Goal: Task Accomplishment & Management: Use online tool/utility

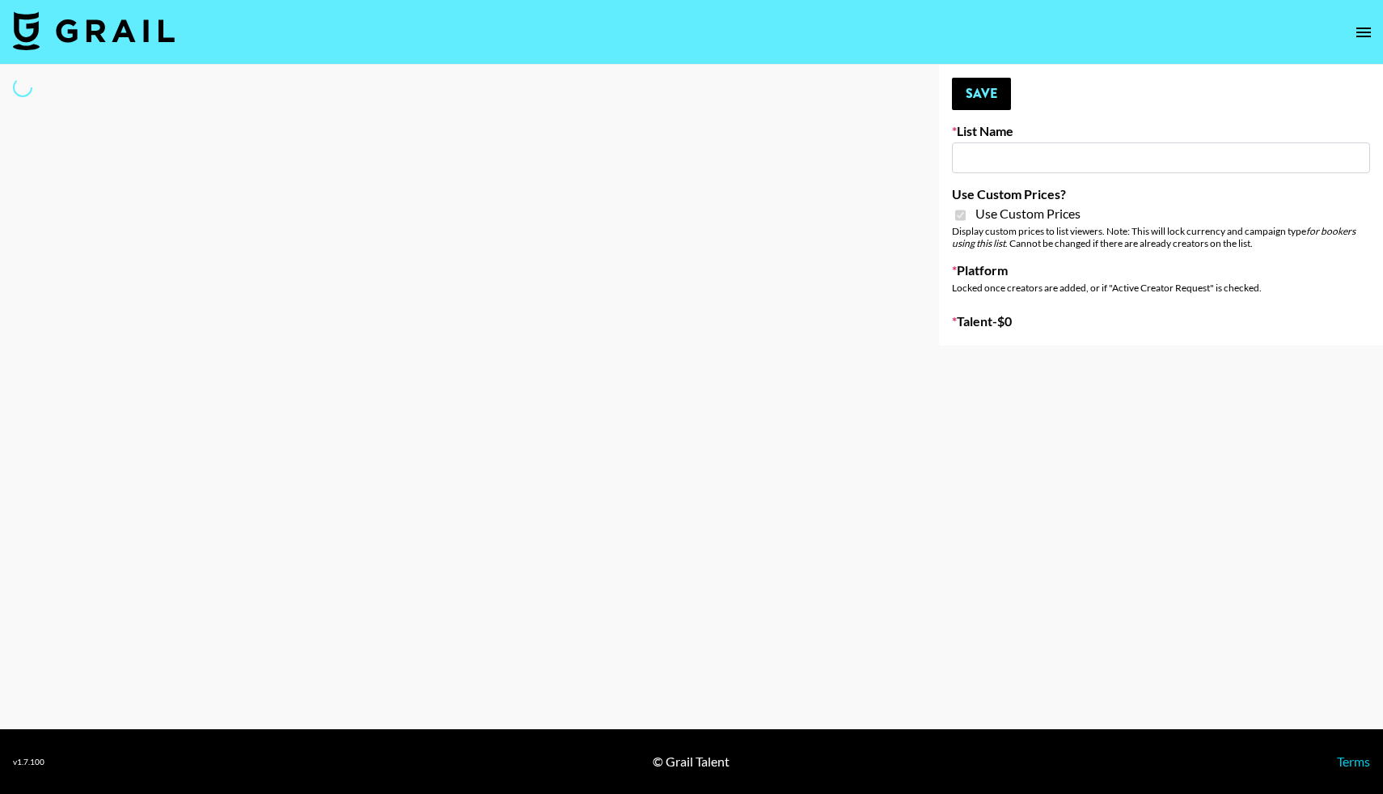
type input "Content Labs for Perplexity"
checkbox input "true"
select select "Brand"
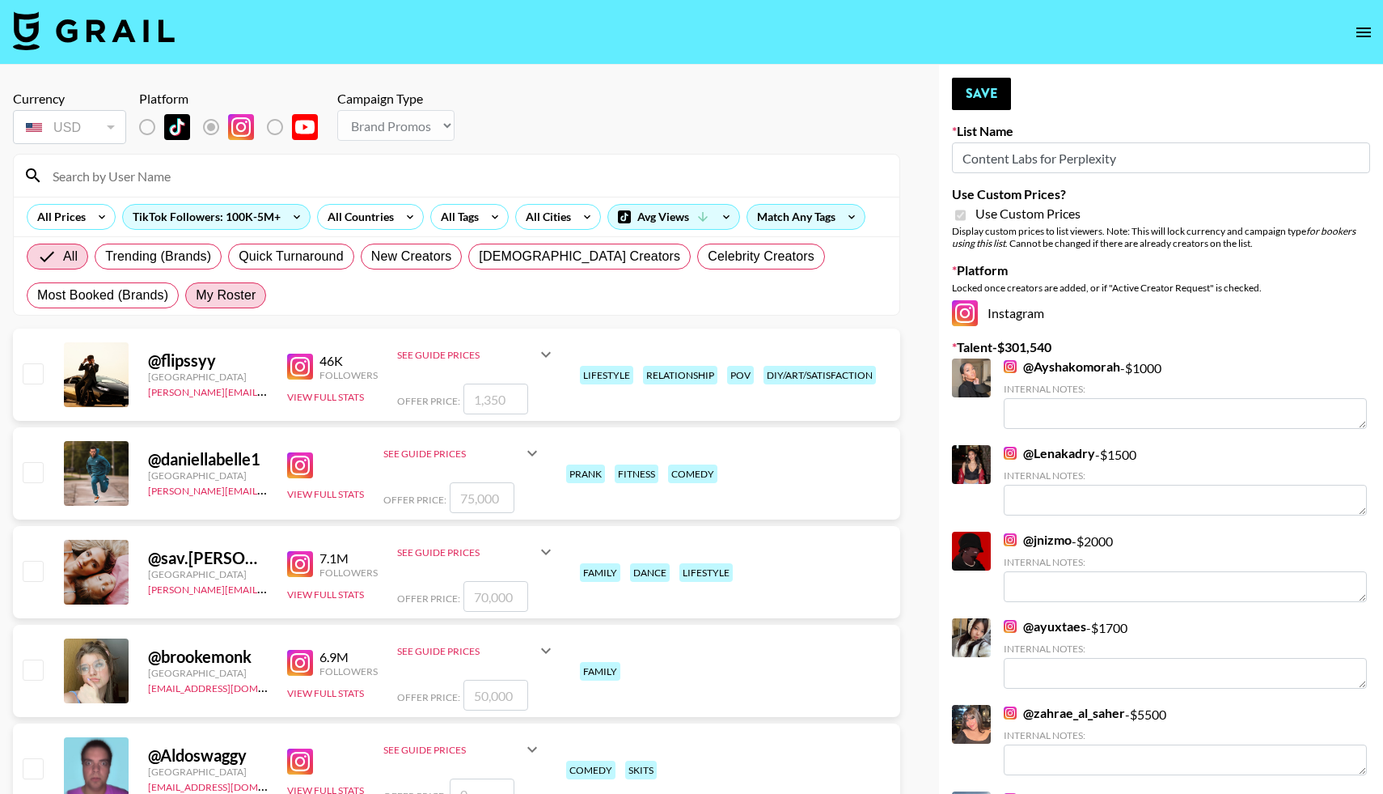
click at [221, 298] on span "My Roster" at bounding box center [226, 295] width 60 height 19
click at [196, 295] on input "My Roster" at bounding box center [196, 295] width 0 height 0
radio input "true"
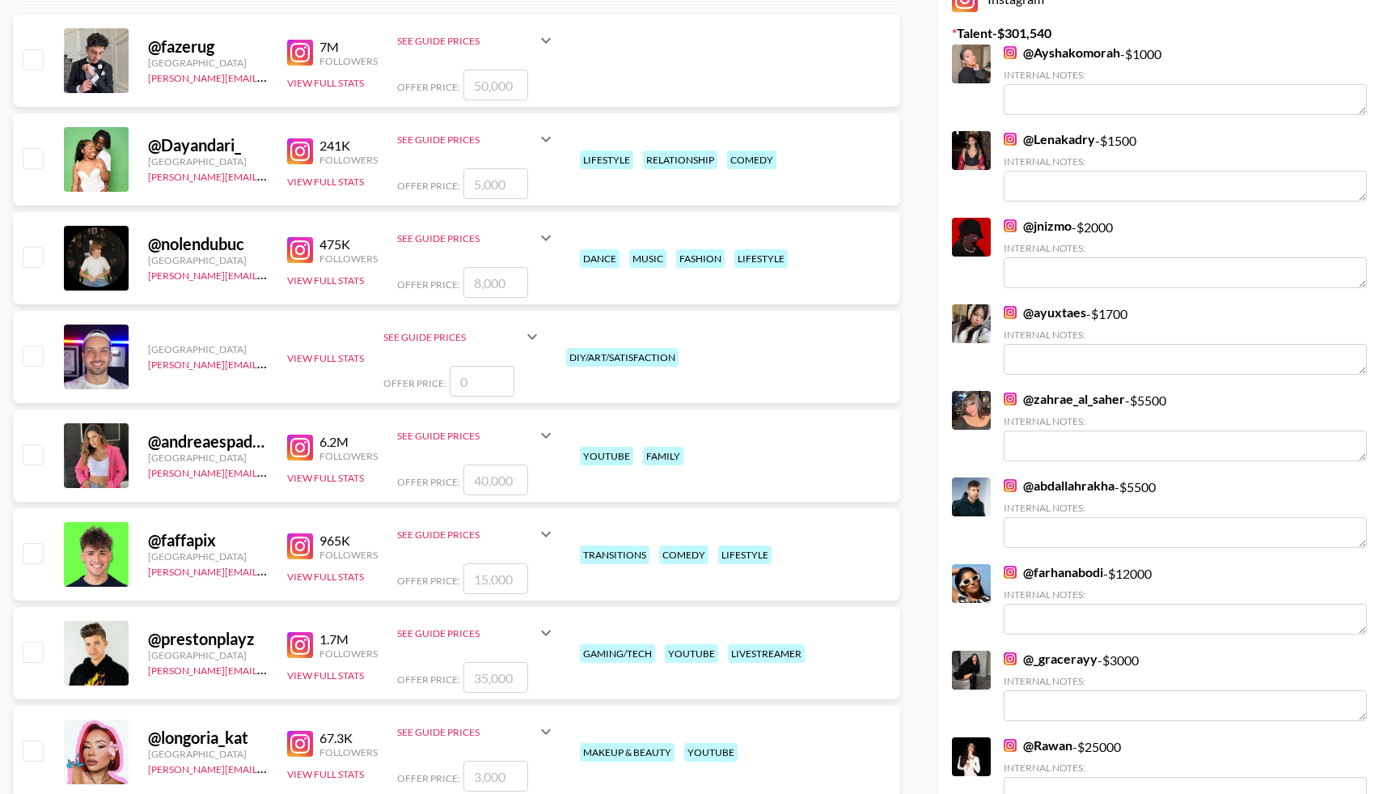
scroll to position [331, 0]
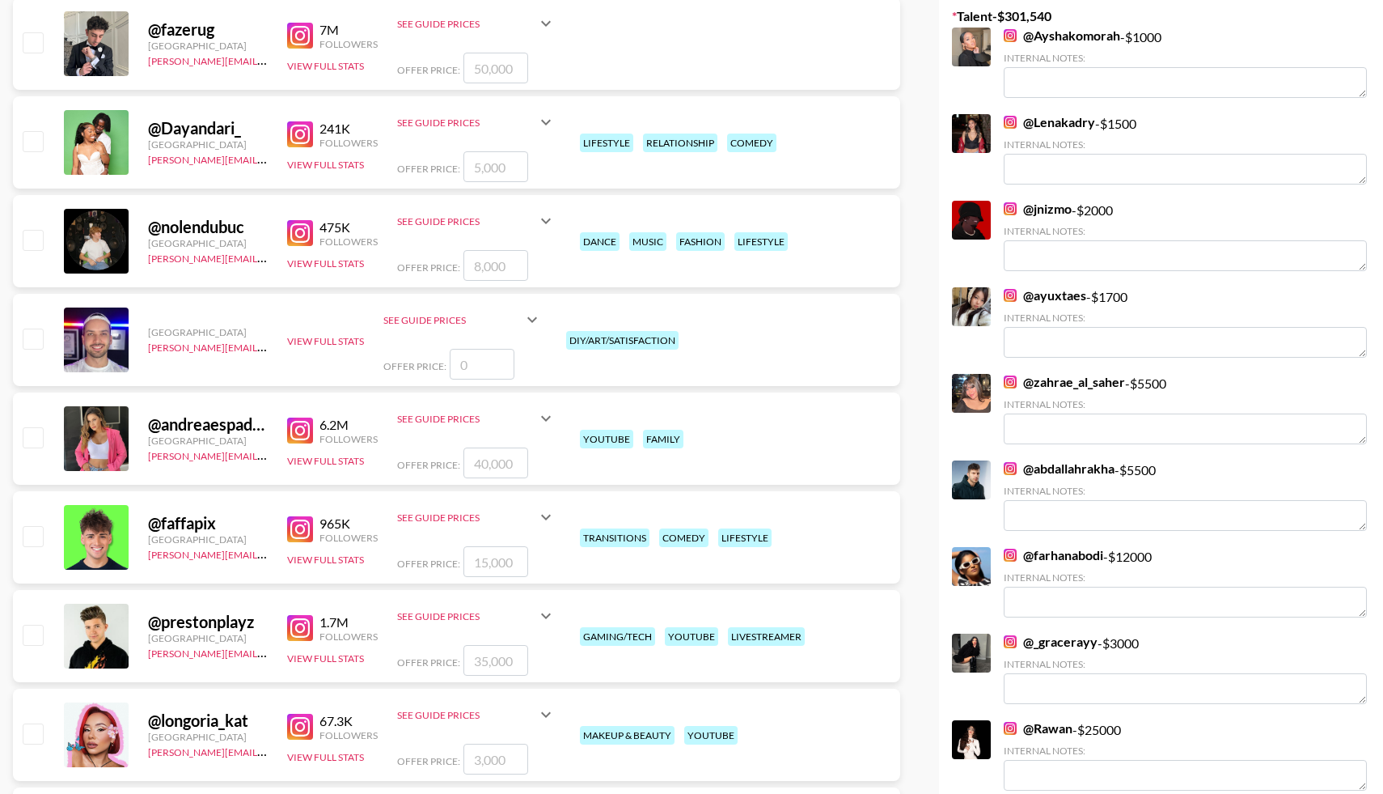
click at [35, 540] on input "checkbox" at bounding box center [32, 535] width 19 height 19
checkbox input "true"
type input "15000"
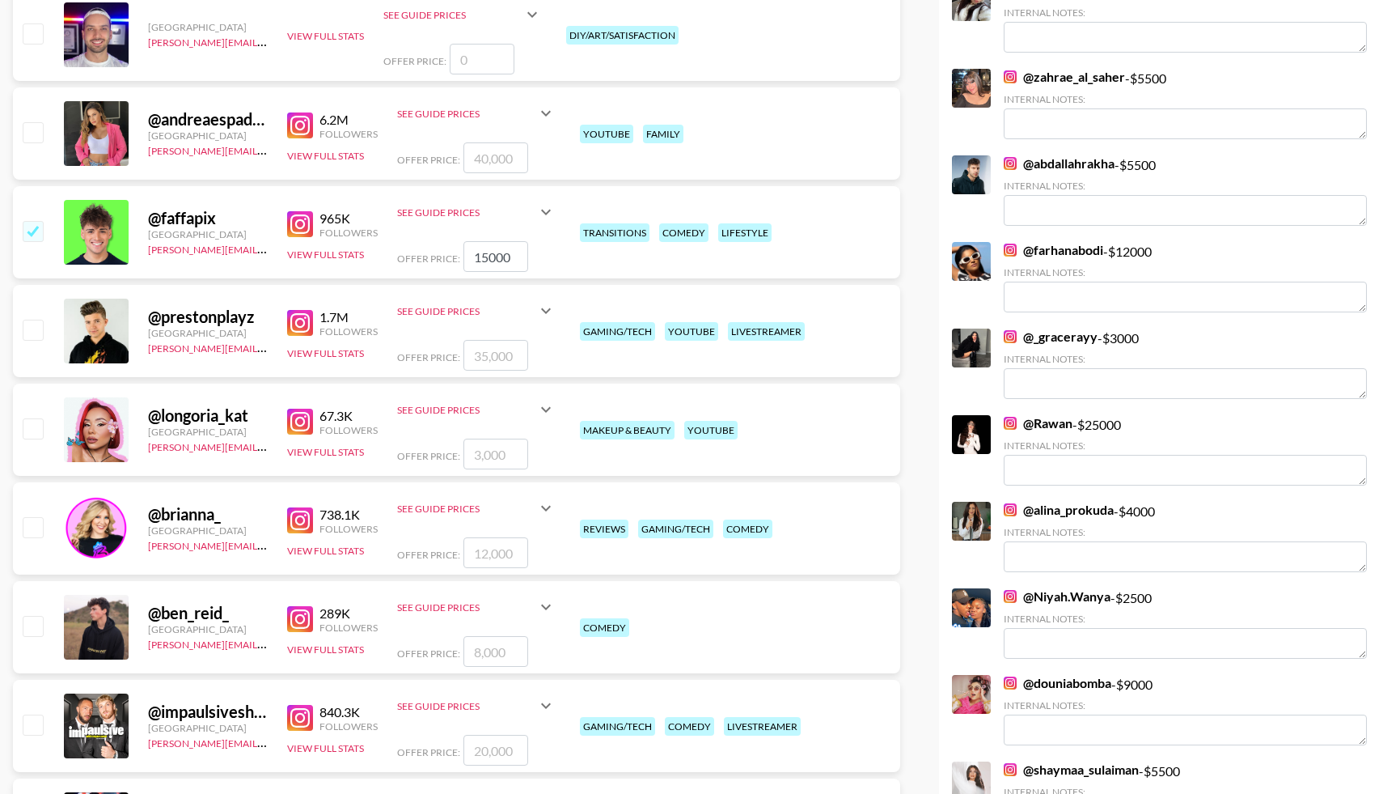
scroll to position [650, 0]
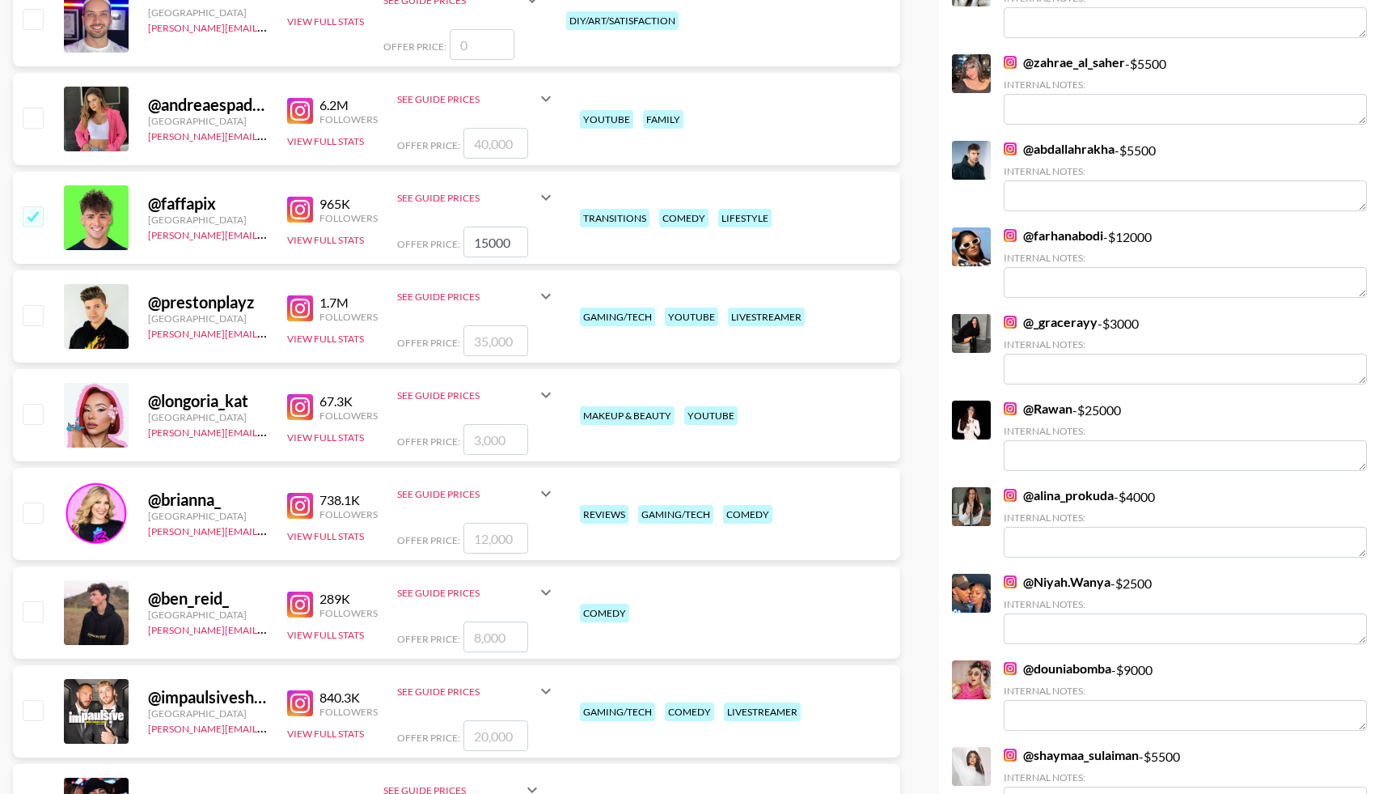
click at [33, 613] on input "checkbox" at bounding box center [32, 610] width 19 height 19
checkbox input "true"
type input "8000"
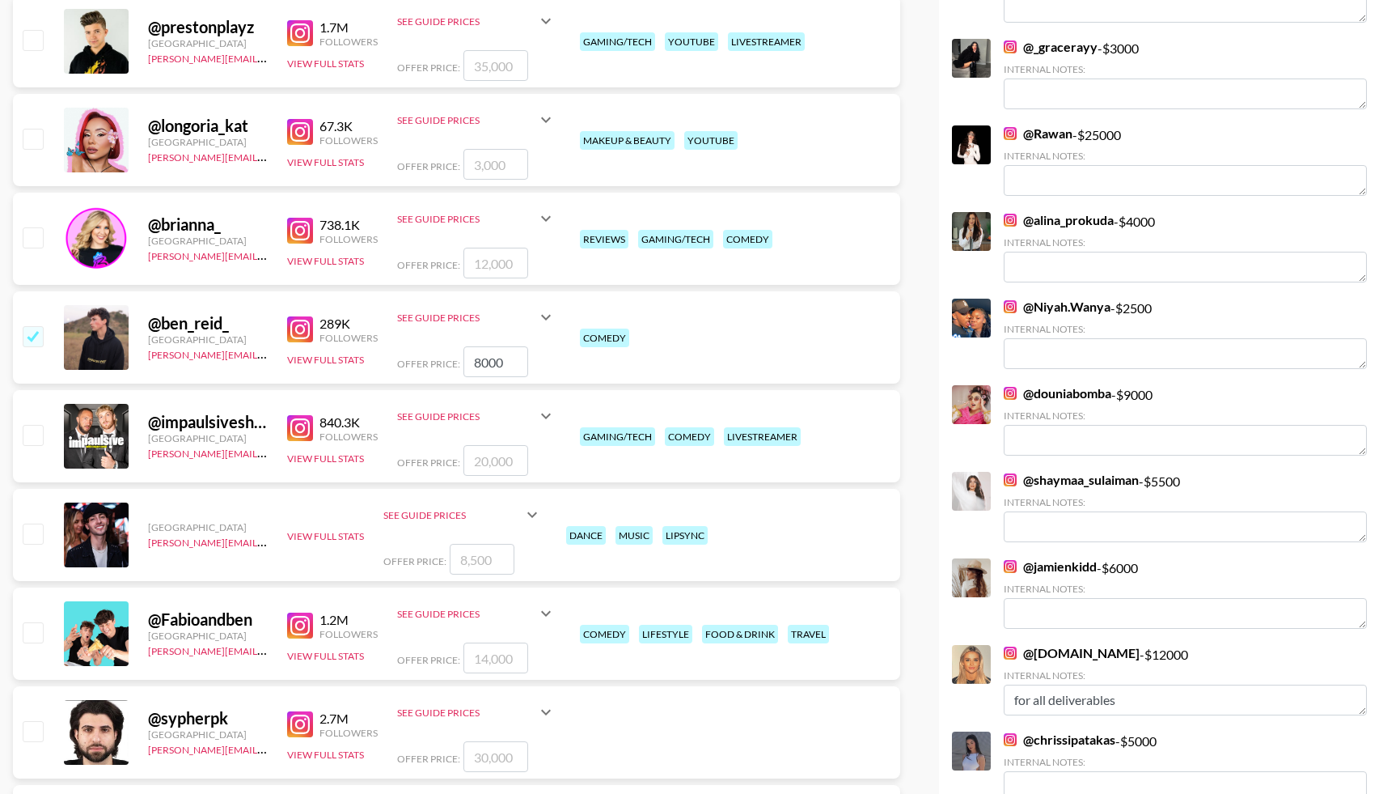
scroll to position [927, 0]
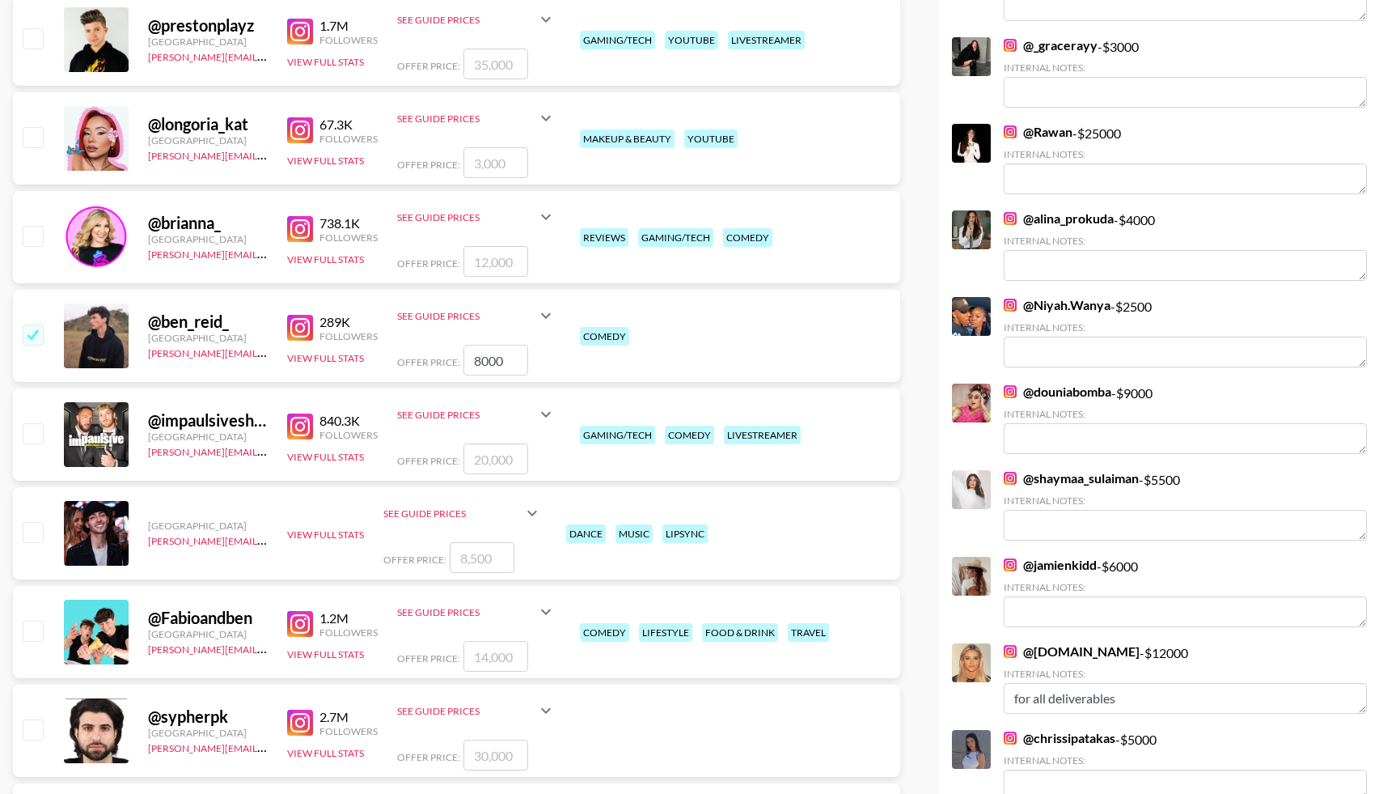
click at [29, 632] on input "checkbox" at bounding box center [32, 629] width 19 height 19
checkbox input "true"
type input "14000"
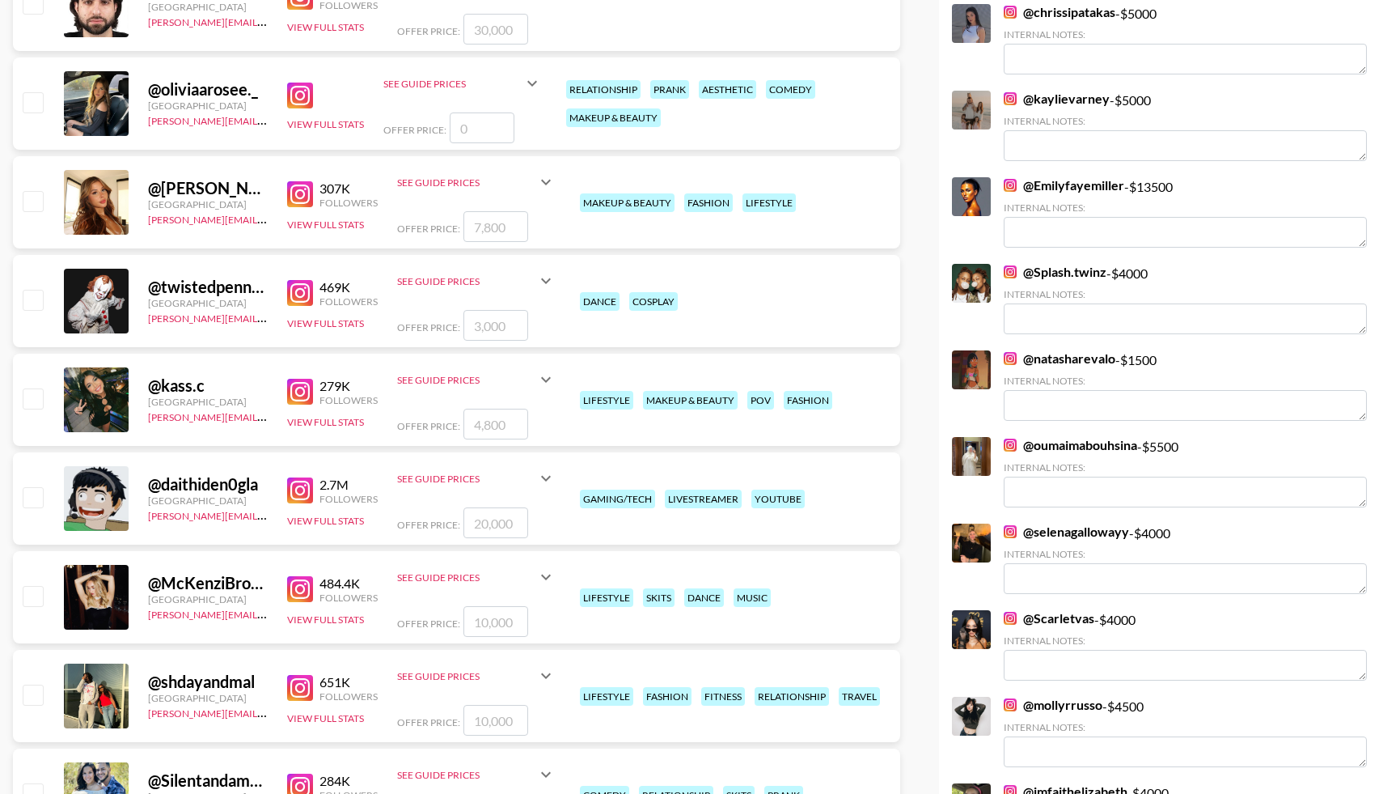
scroll to position [1656, 0]
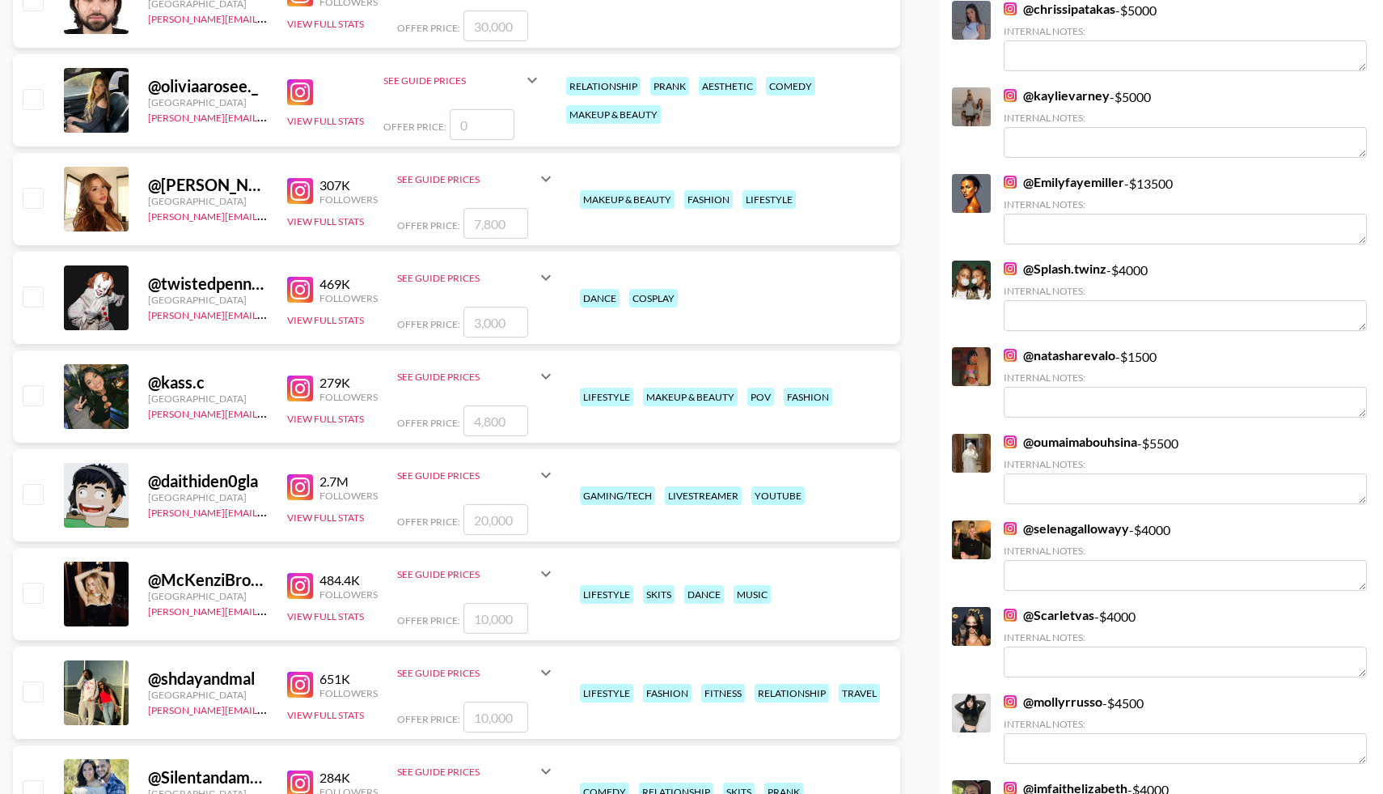
click at [35, 588] on input "checkbox" at bounding box center [32, 591] width 19 height 19
checkbox input "true"
type input "10000"
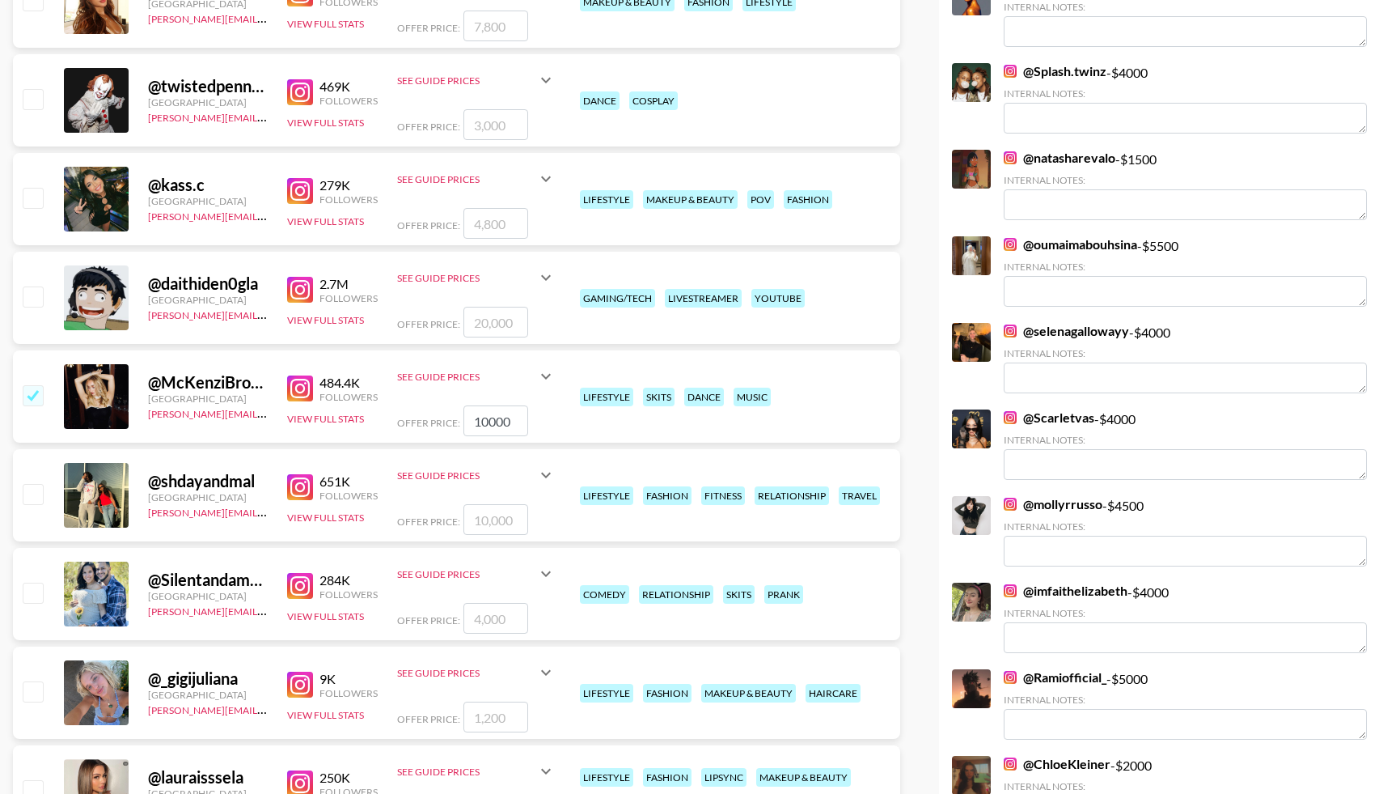
scroll to position [1861, 0]
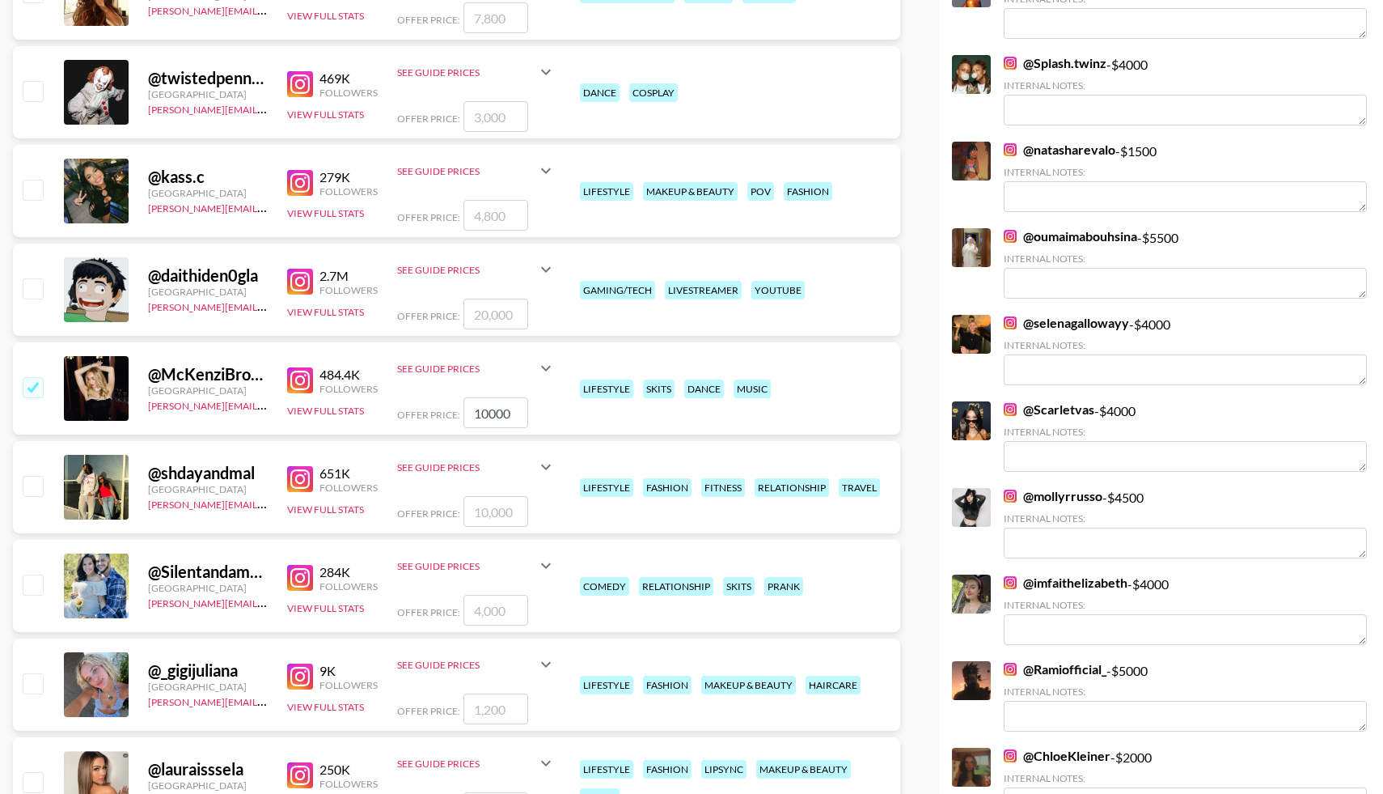
click at [40, 482] on input "checkbox" at bounding box center [32, 485] width 19 height 19
checkbox input "true"
type input "10000"
click at [35, 583] on input "checkbox" at bounding box center [32, 583] width 19 height 19
checkbox input "true"
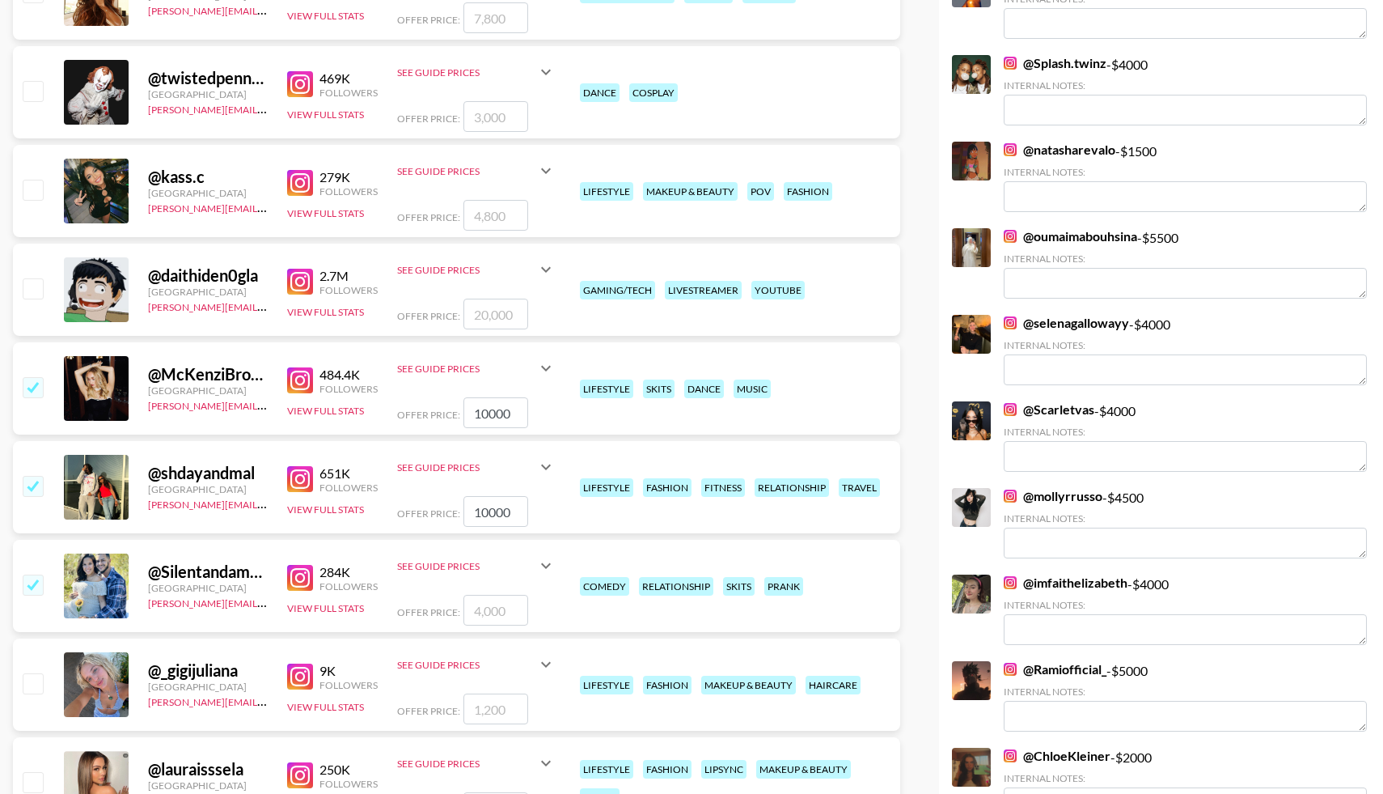
type input "4000"
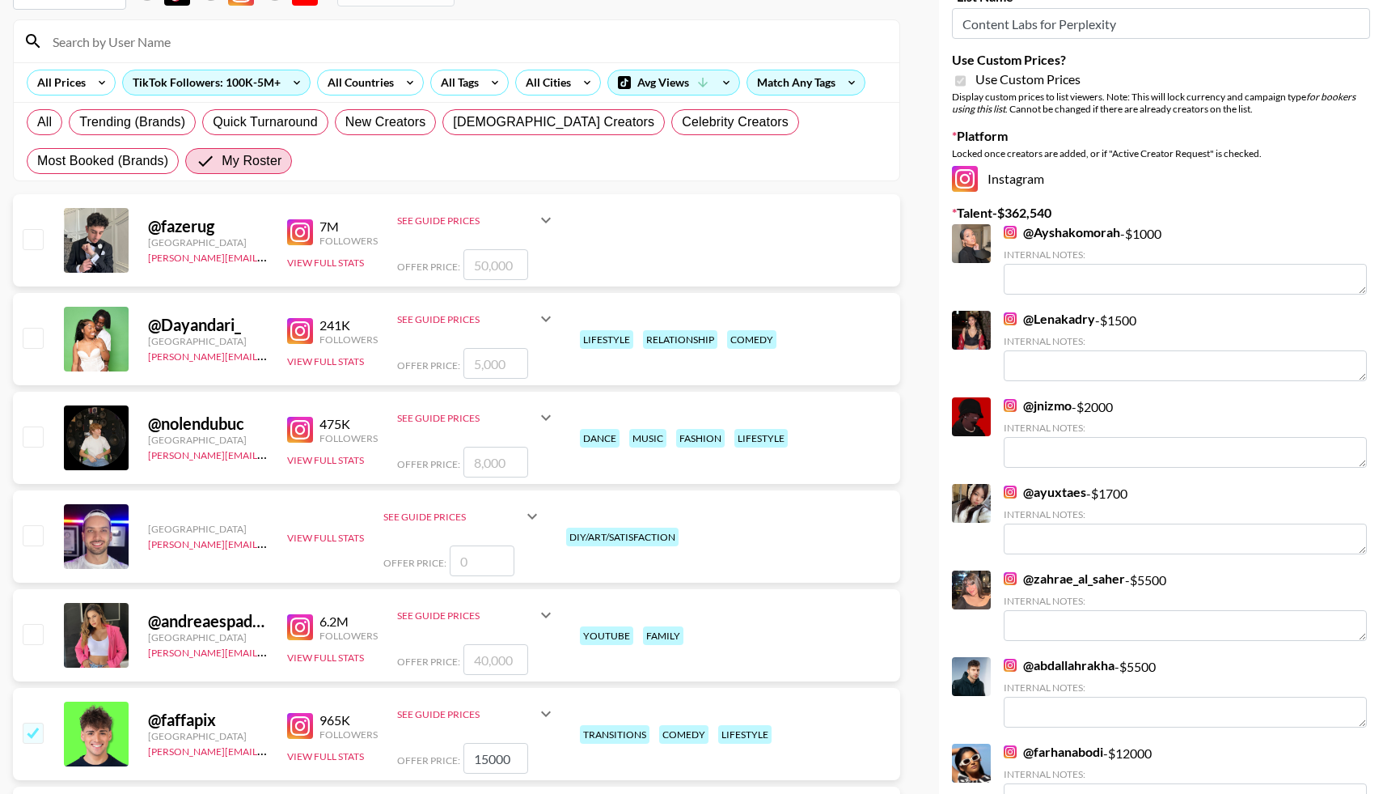
scroll to position [0, 0]
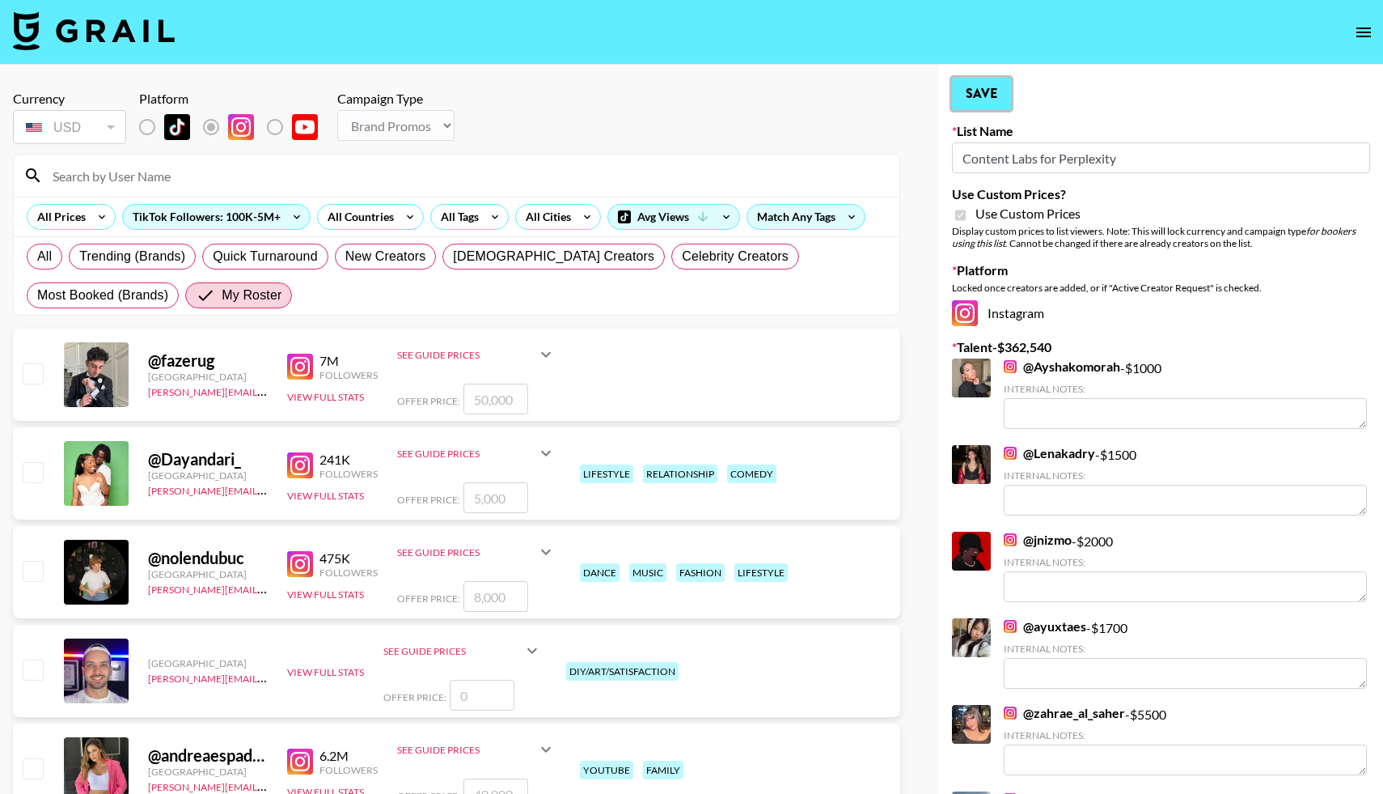
click at [982, 89] on button "Save" at bounding box center [981, 94] width 59 height 32
radio input "true"
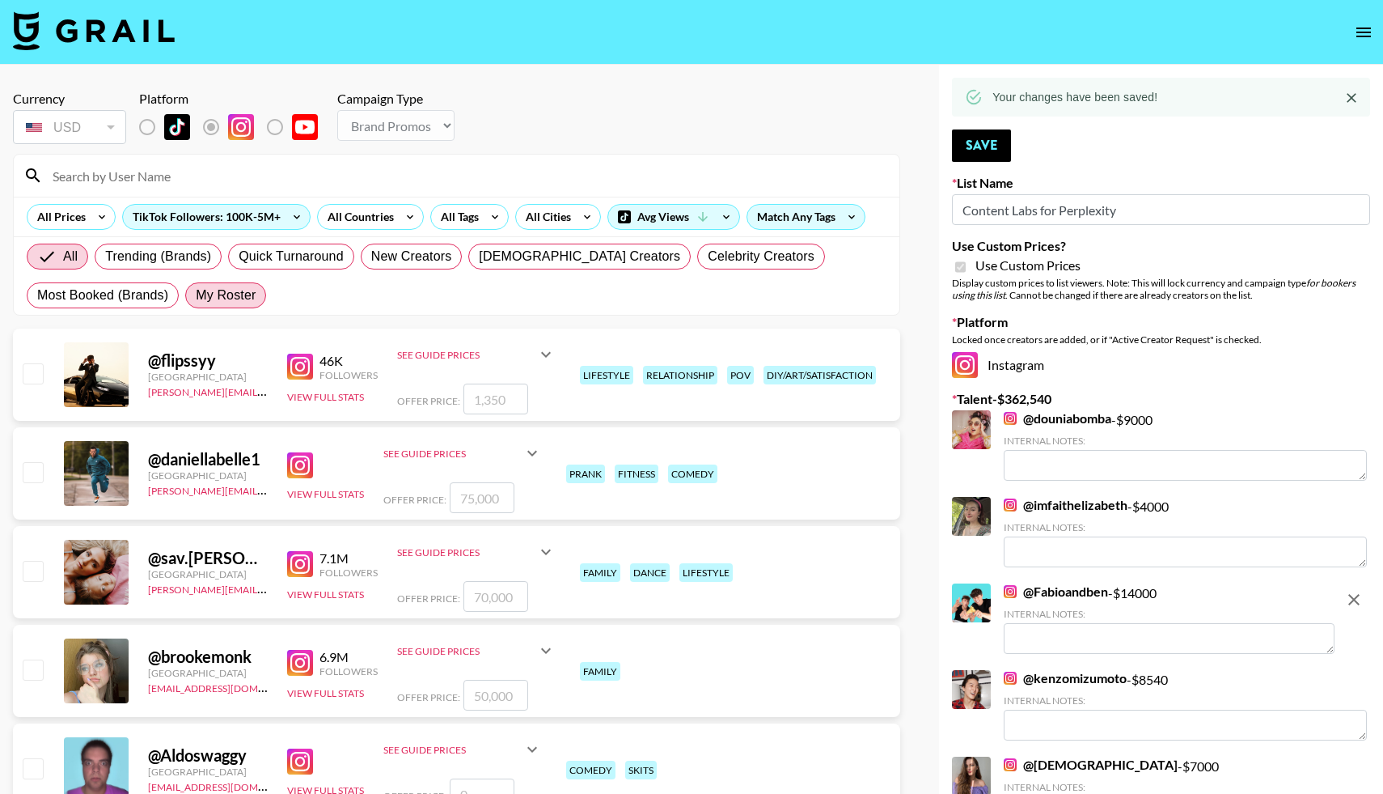
click at [235, 294] on span "My Roster" at bounding box center [226, 295] width 60 height 19
click at [196, 295] on input "My Roster" at bounding box center [196, 295] width 0 height 0
radio input "true"
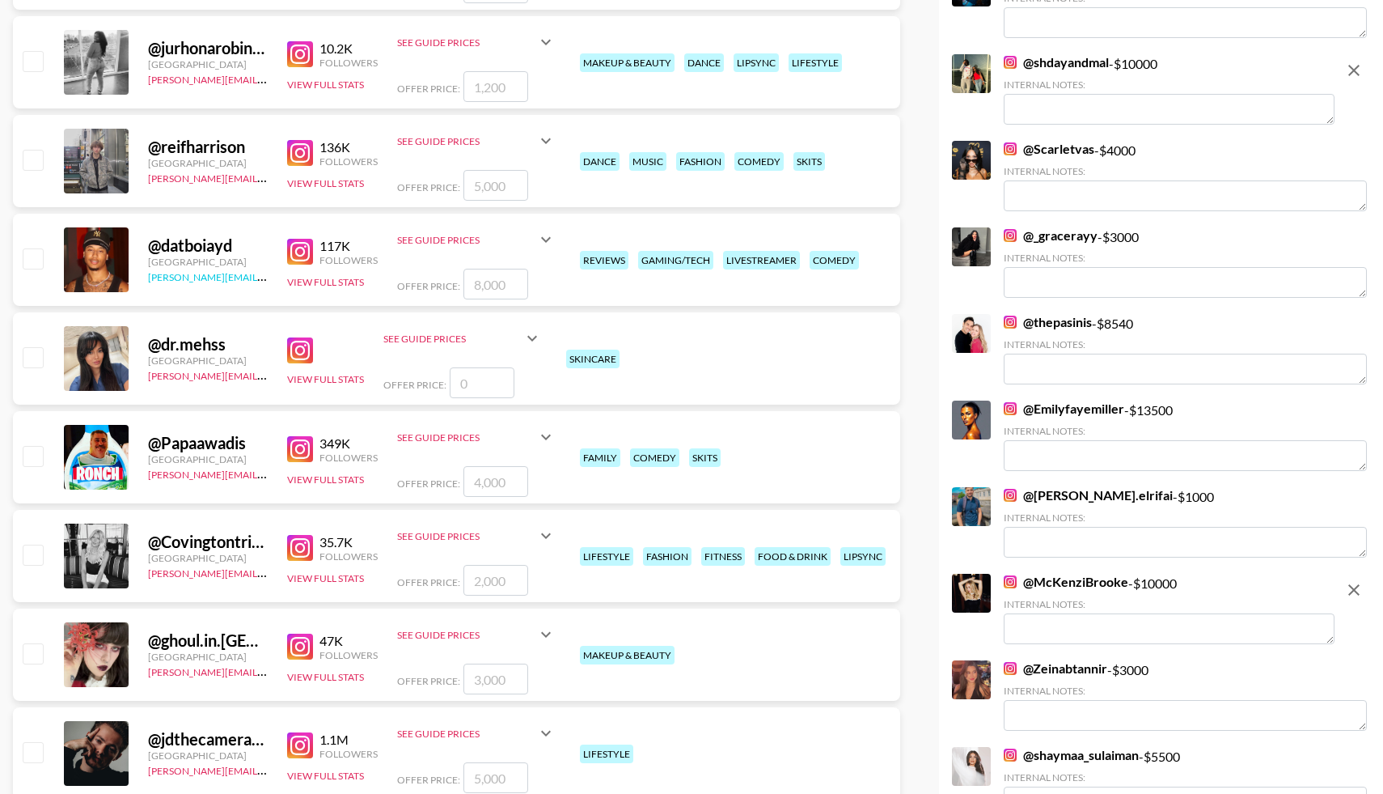
scroll to position [2784, 0]
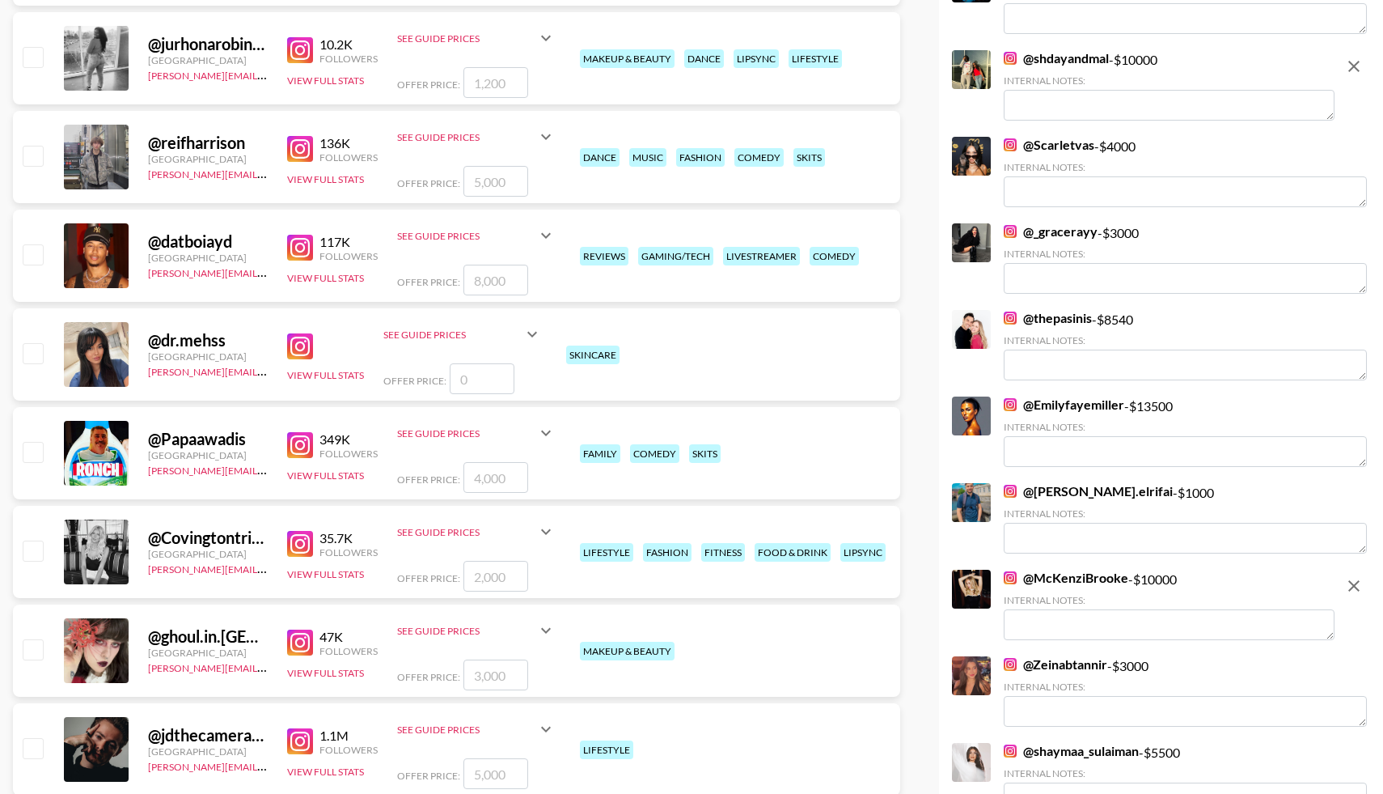
click at [36, 451] on input "checkbox" at bounding box center [32, 451] width 19 height 19
checkbox input "true"
type input "4000"
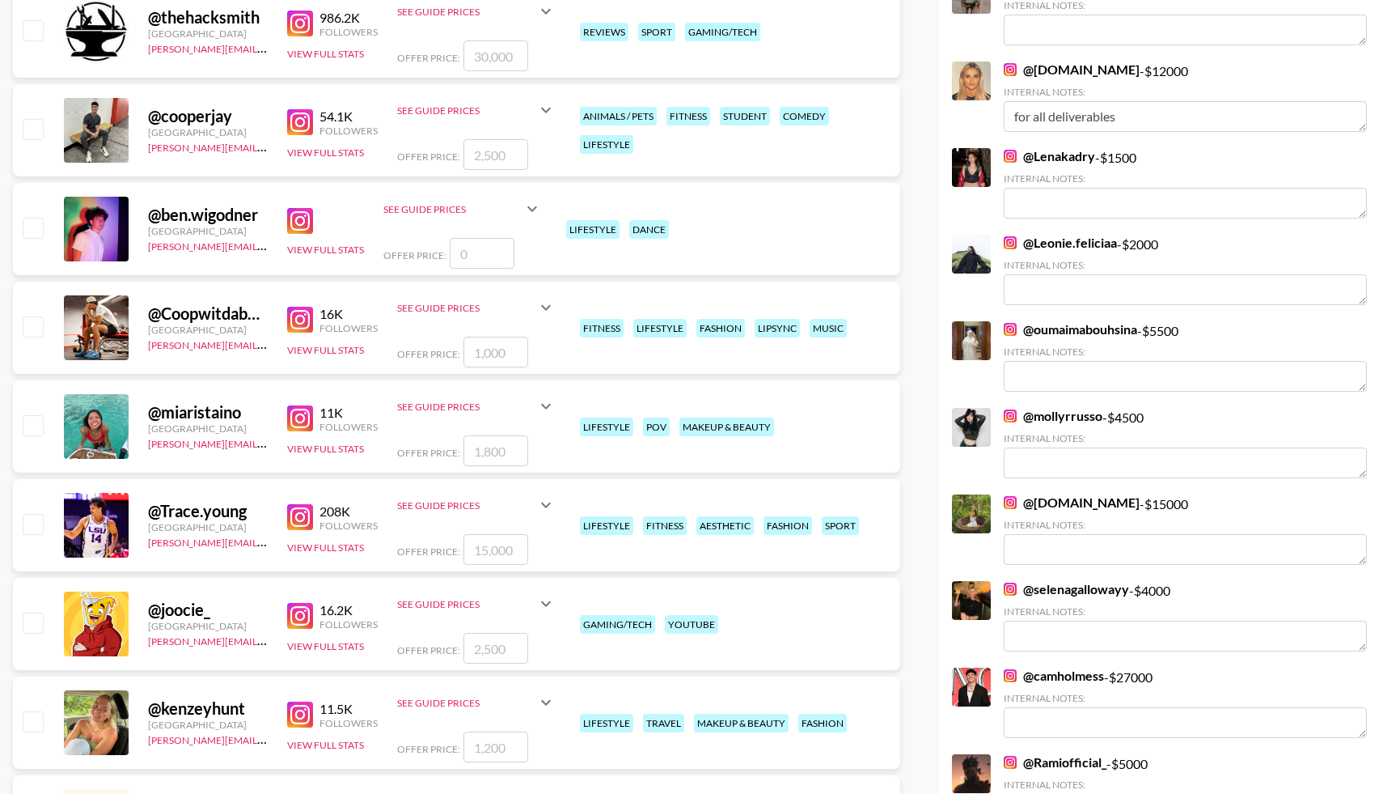
scroll to position [4196, 0]
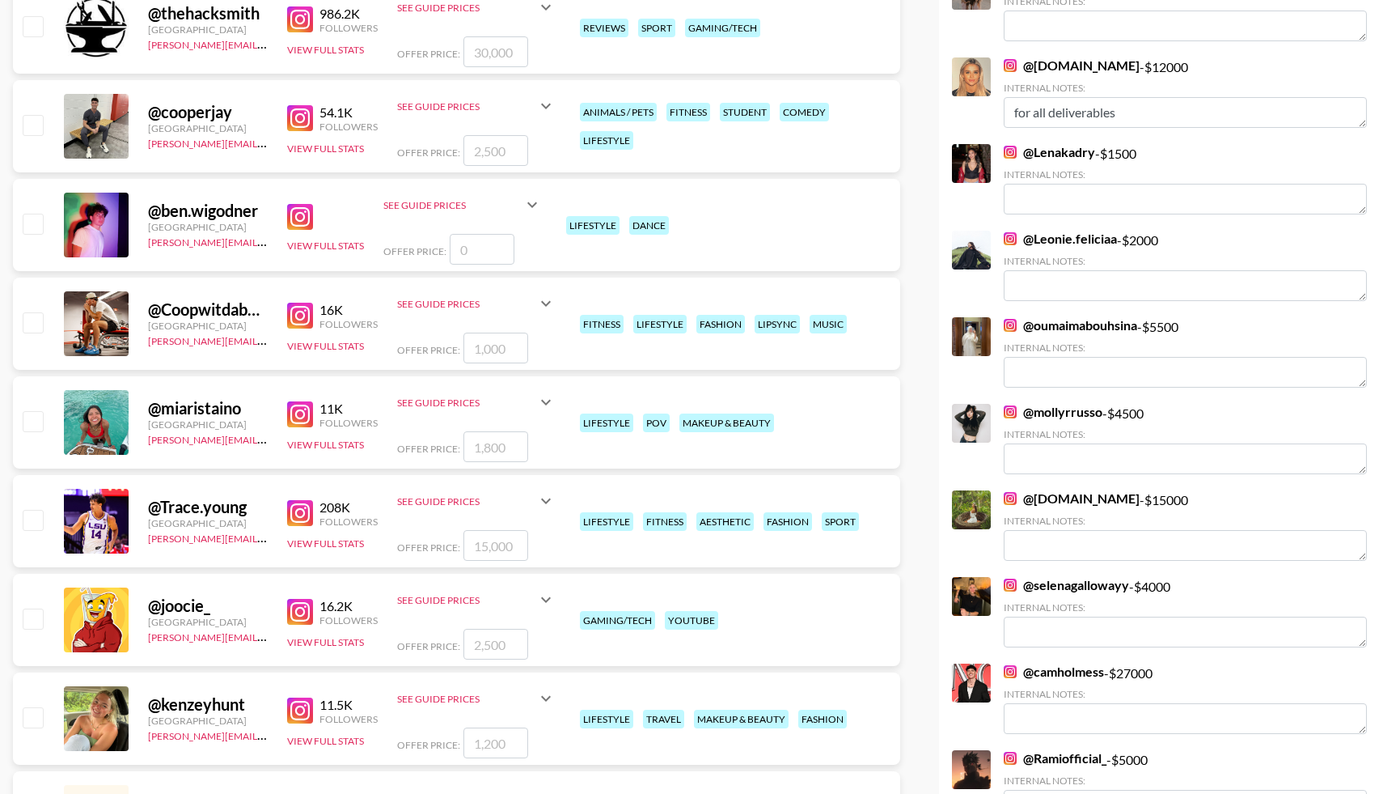
click at [34, 523] on input "checkbox" at bounding box center [32, 519] width 19 height 19
checkbox input "true"
type input "15000"
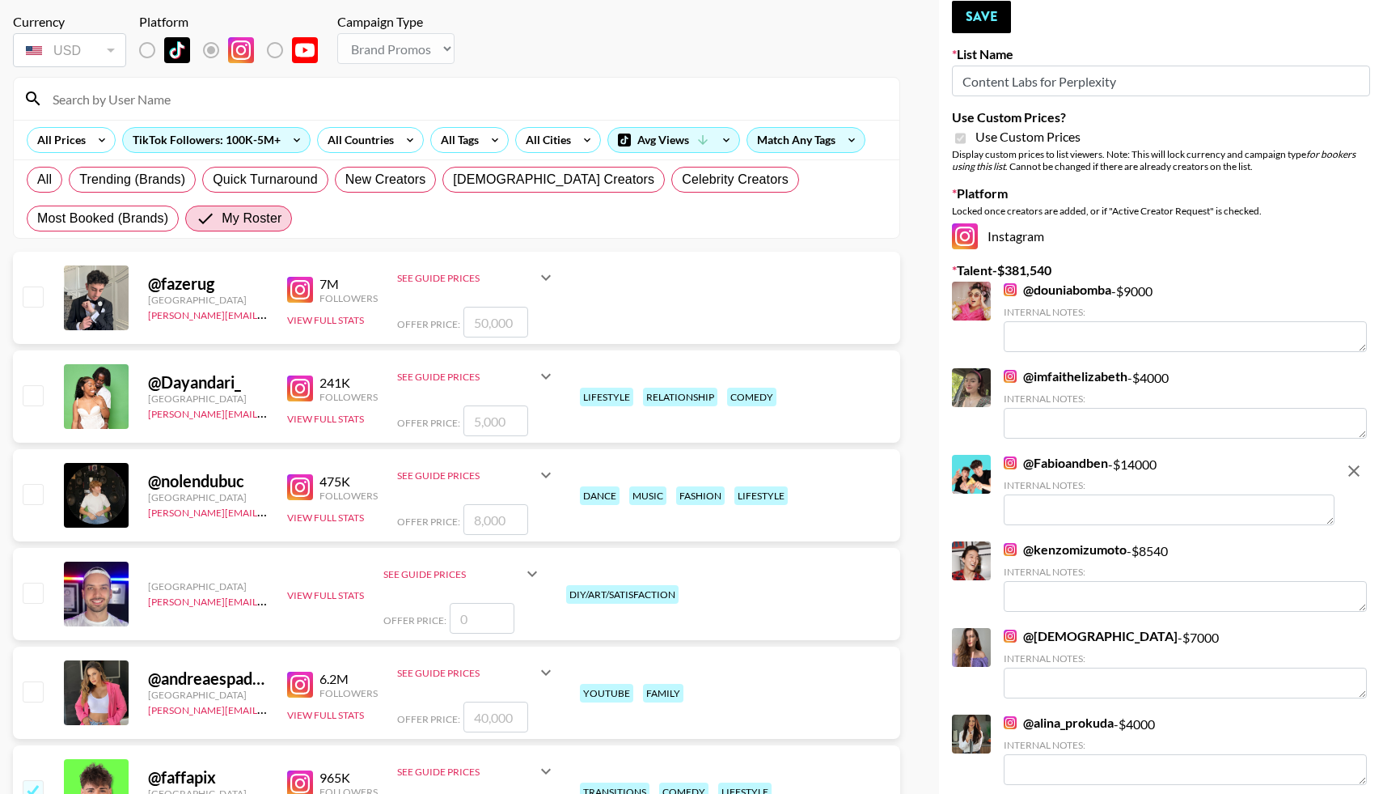
scroll to position [0, 0]
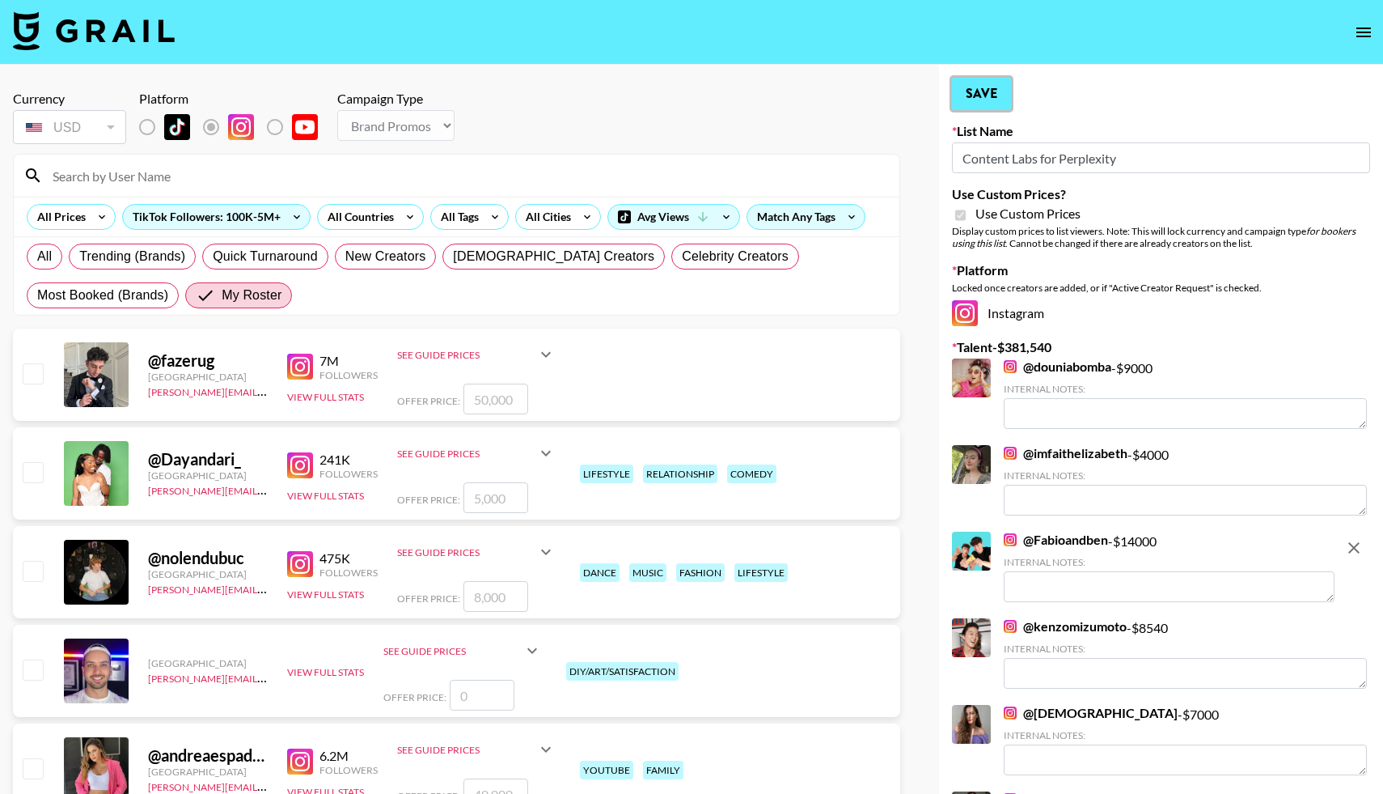
click at [982, 90] on button "Save" at bounding box center [981, 94] width 59 height 32
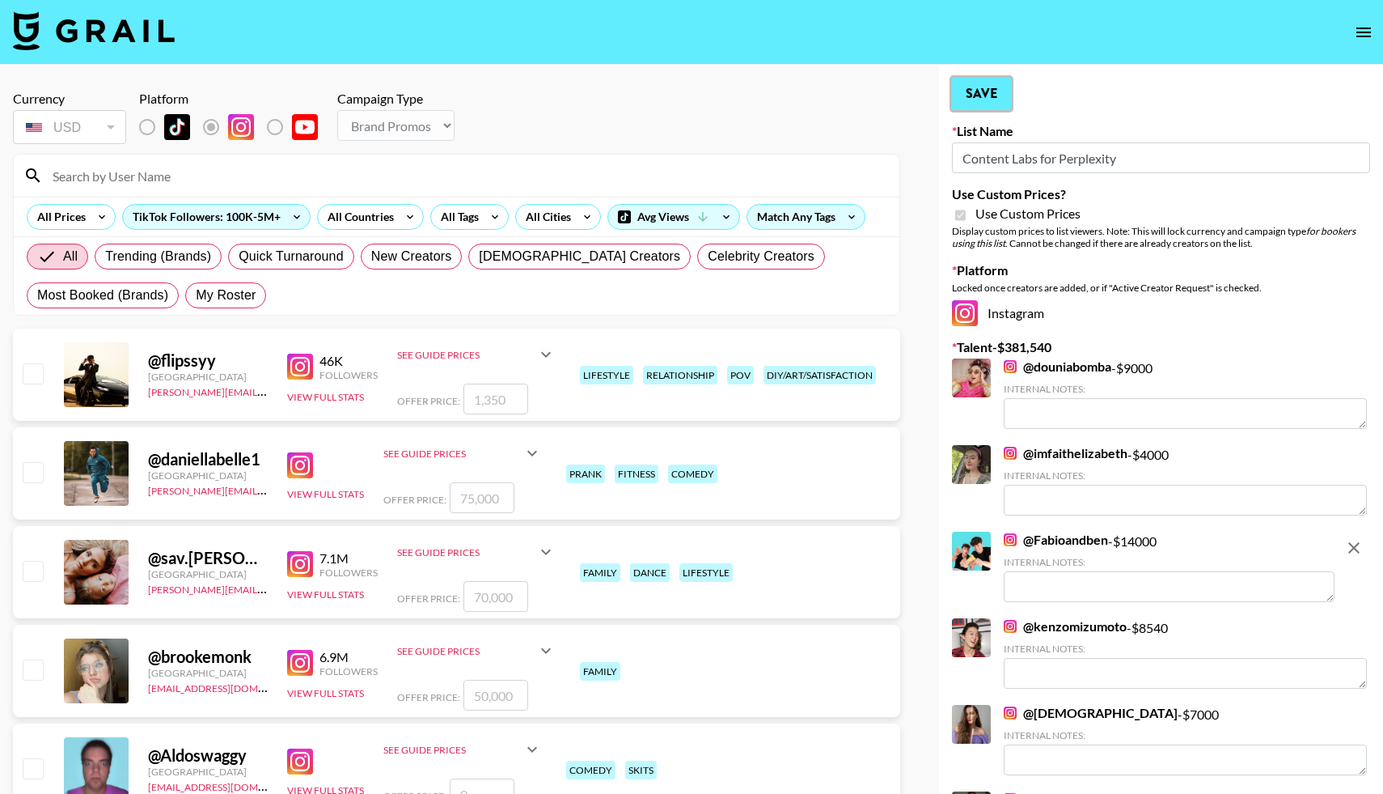
radio input "true"
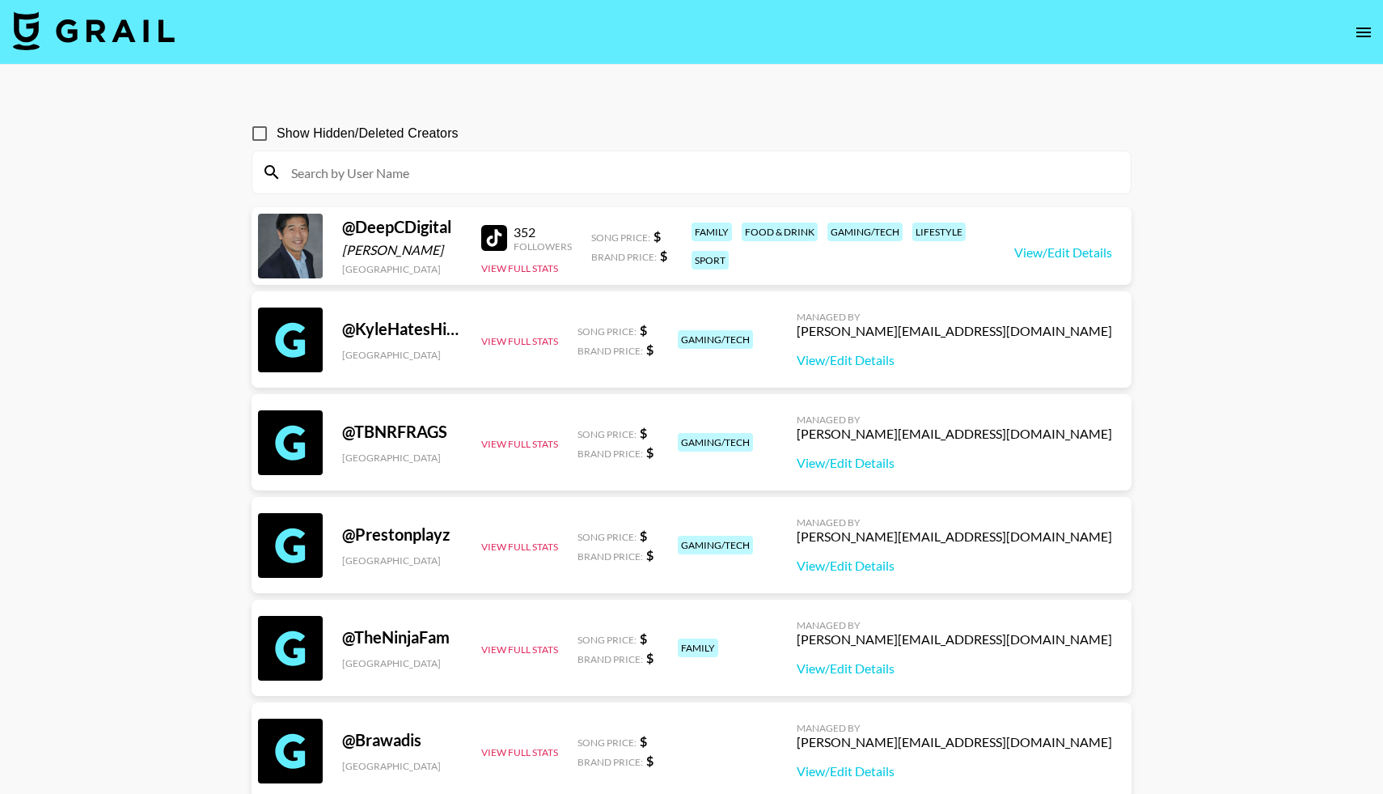
click at [97, 26] on img at bounding box center [94, 30] width 162 height 39
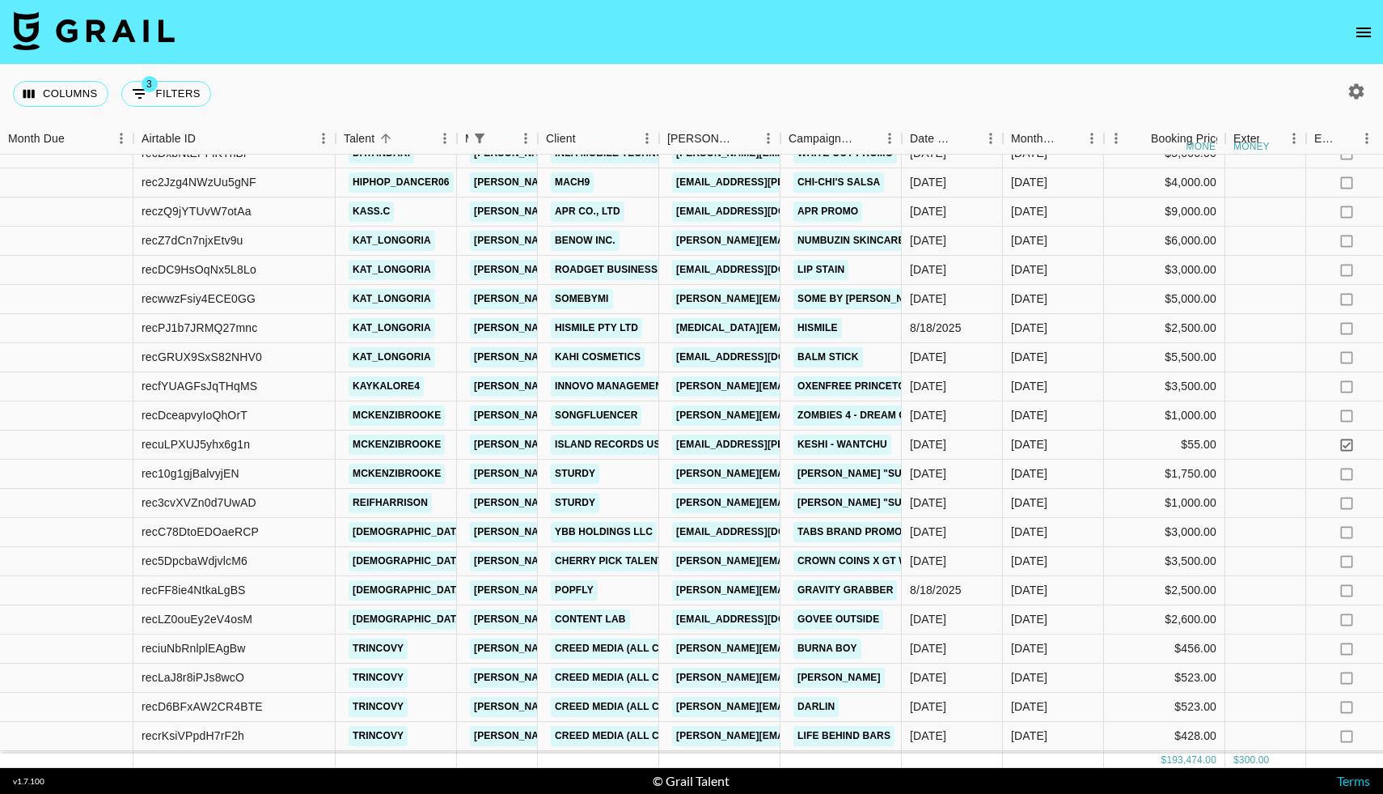
scroll to position [1748, 0]
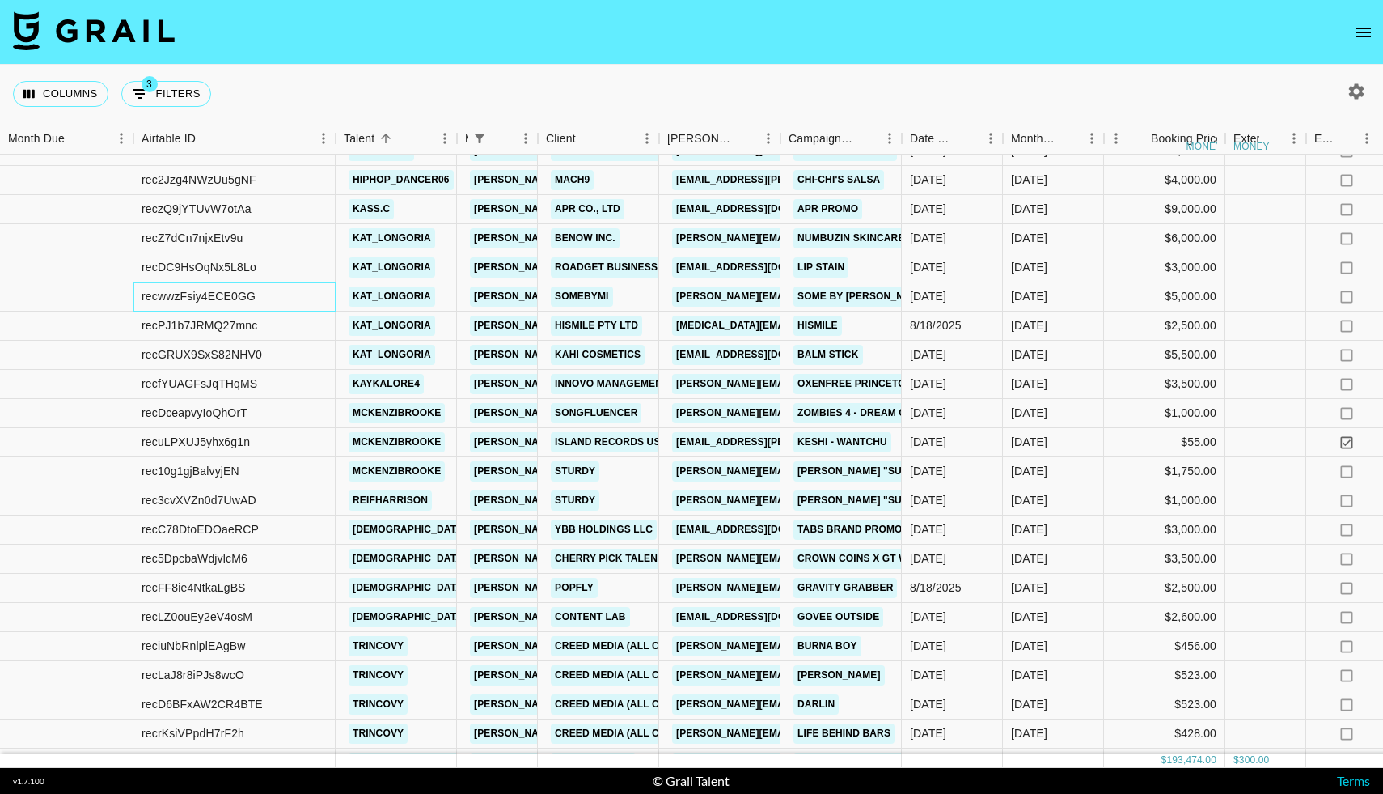
click at [298, 294] on div "recwwzFsiy4ECE0GG" at bounding box center [234, 296] width 202 height 29
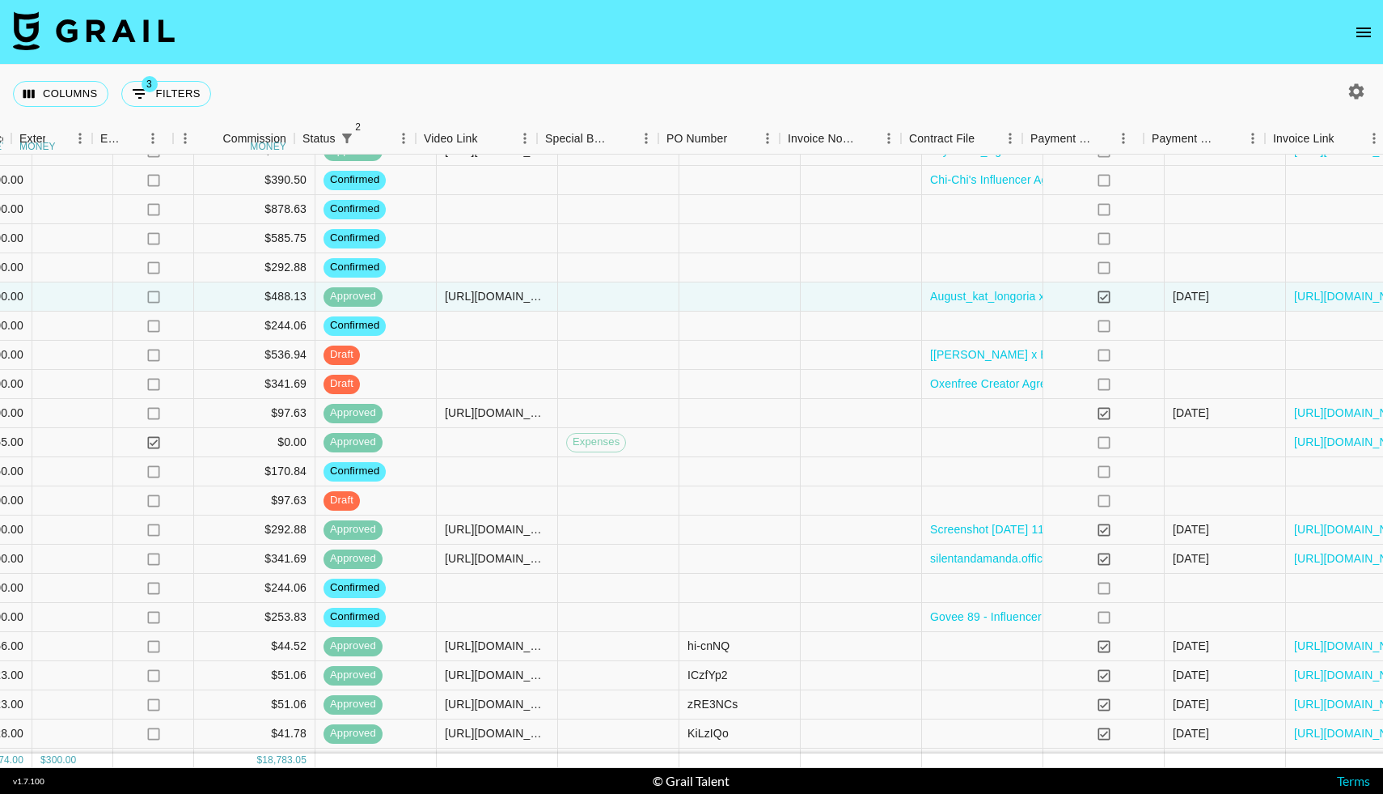
scroll to position [1748, 1282]
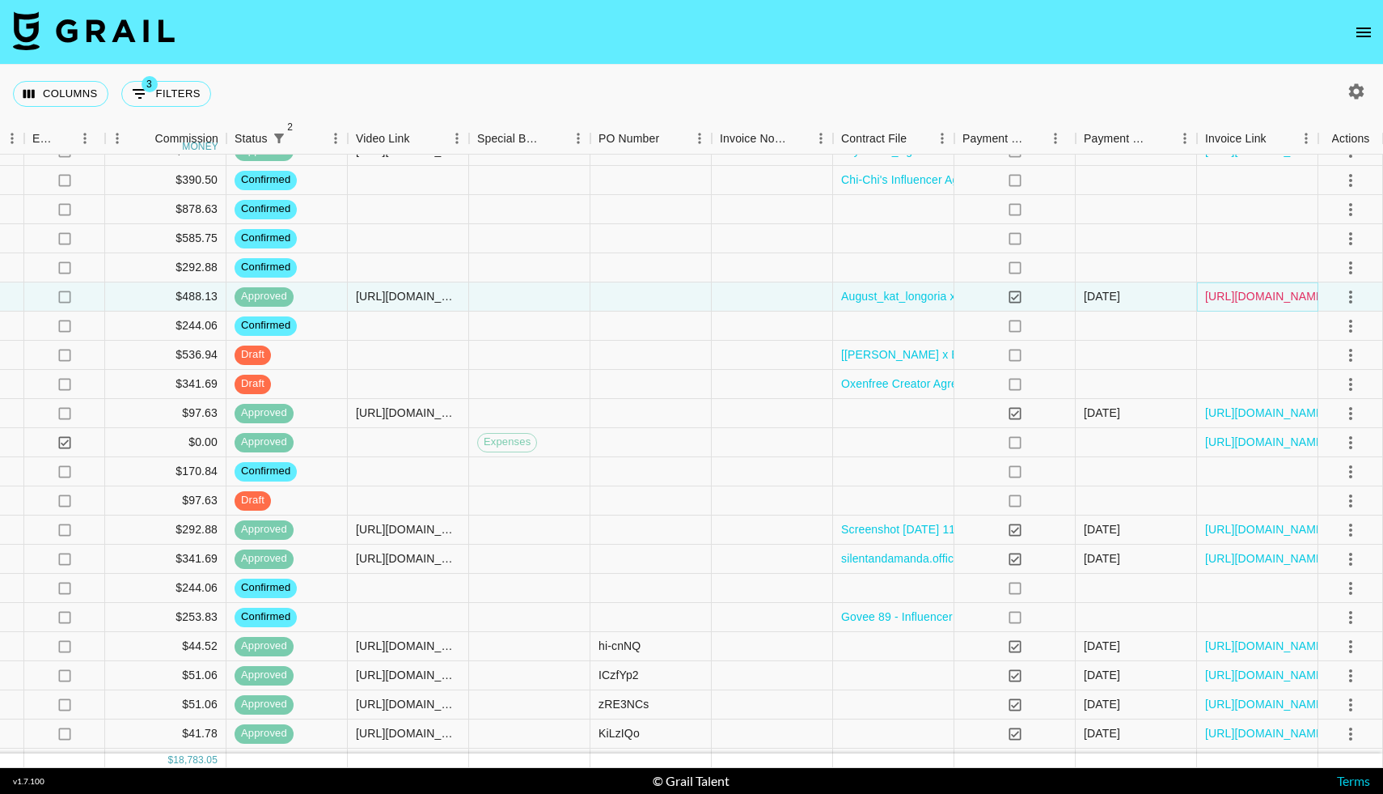
click at [1255, 292] on link "https://in.xero.com/Uoi8ruVv3jvrnVw4xD1kc1UfiR0lNgOOHIk3oIPz" at bounding box center [1266, 296] width 122 height 16
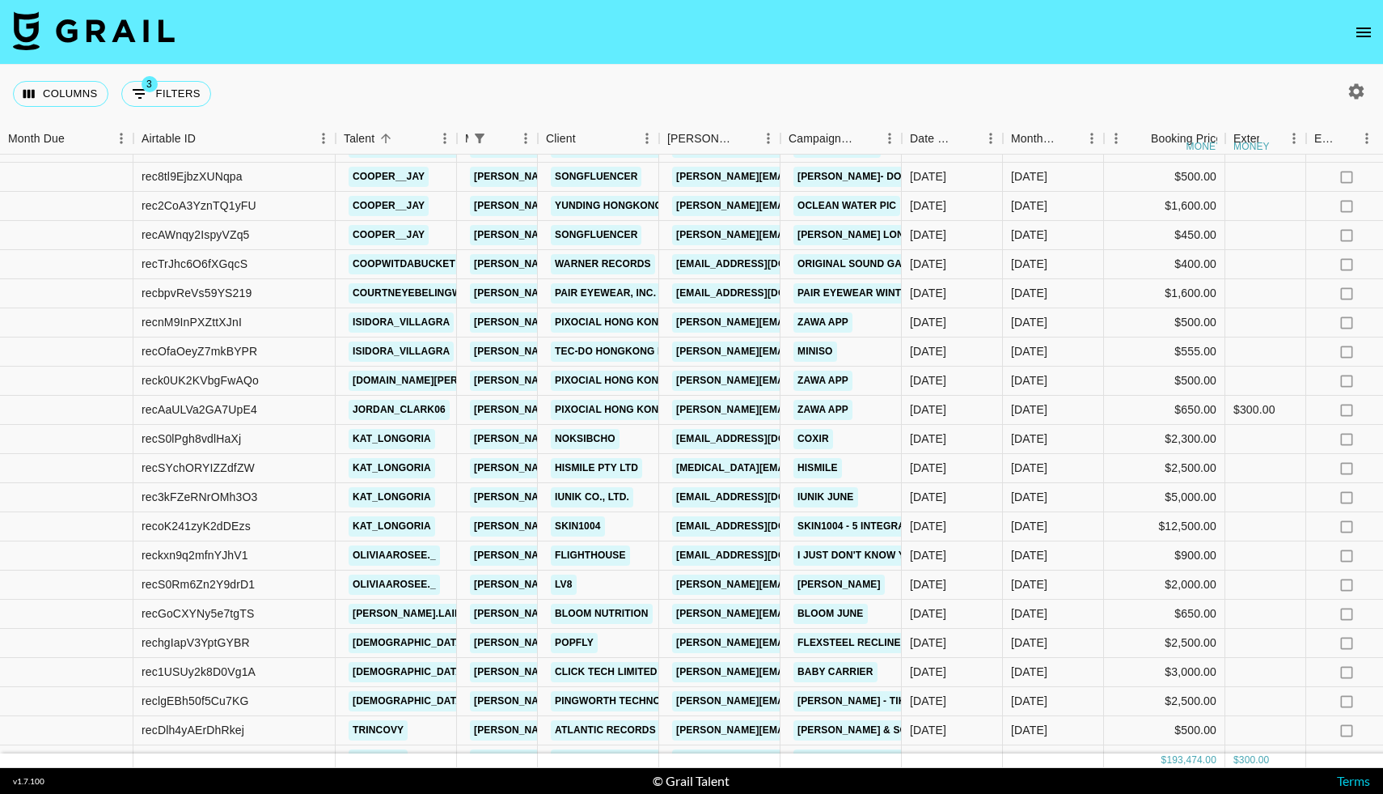
scroll to position [42, 0]
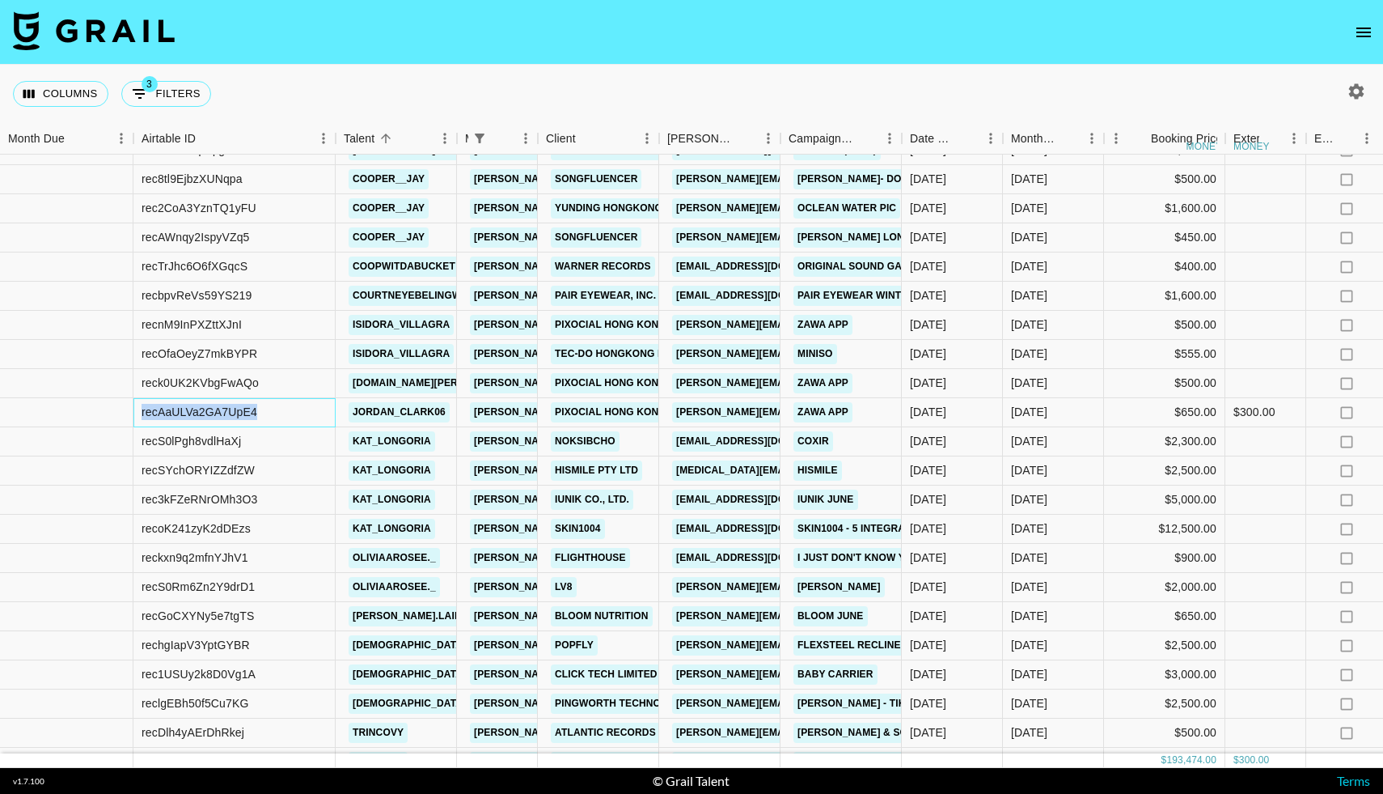
drag, startPoint x: 265, startPoint y: 410, endPoint x: 126, endPoint y: 406, distance: 138.4
click at [126, 406] on div "recAaULVa2GA7UpE4 jordan_clark06 laura_clark@grail-talent.com Pixocial Hong Kon…" at bounding box center [1332, 412] width 2665 height 29
copy div "recAaULVa2GA7UpE4"
click at [320, 378] on div "reck0UK2KVbgFwAQo" at bounding box center [234, 383] width 202 height 29
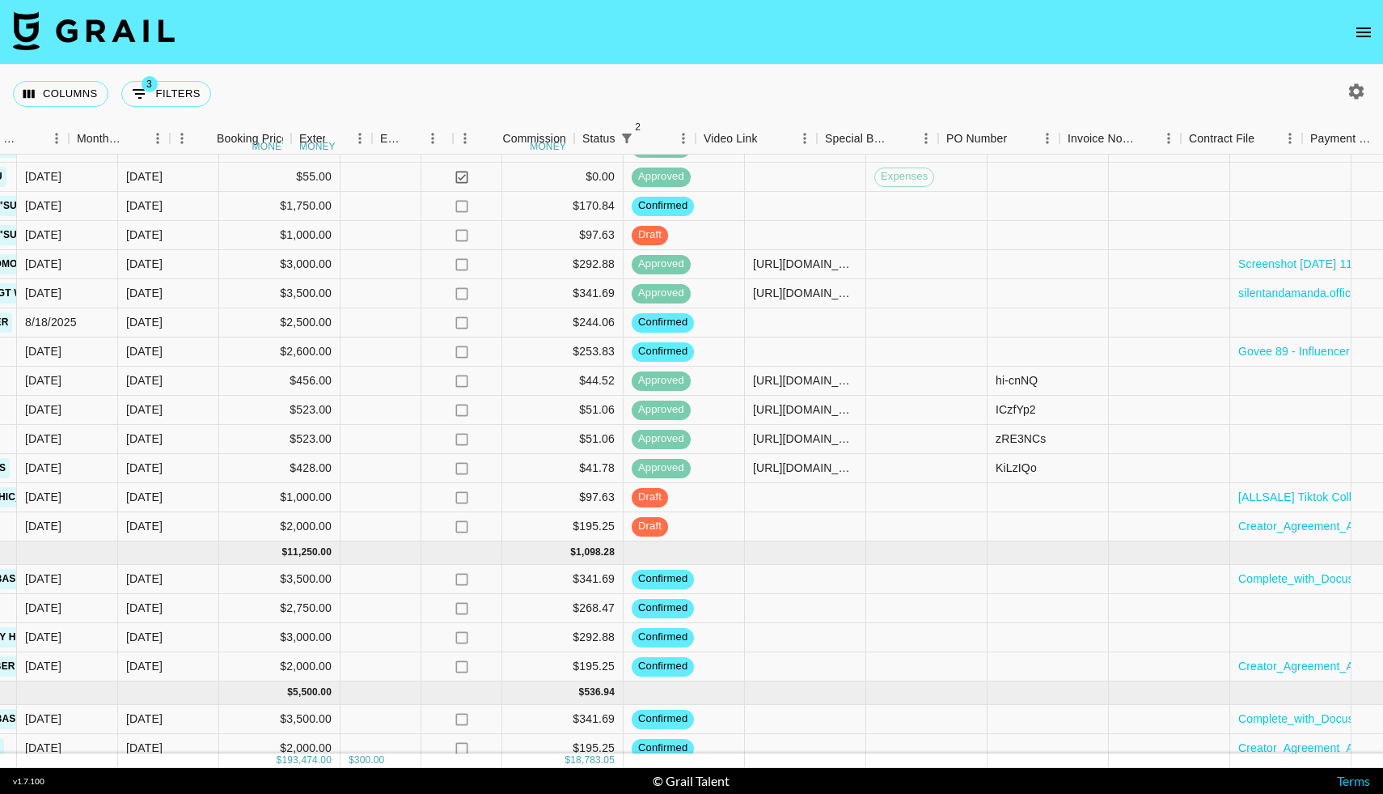
scroll to position [2013, 1282]
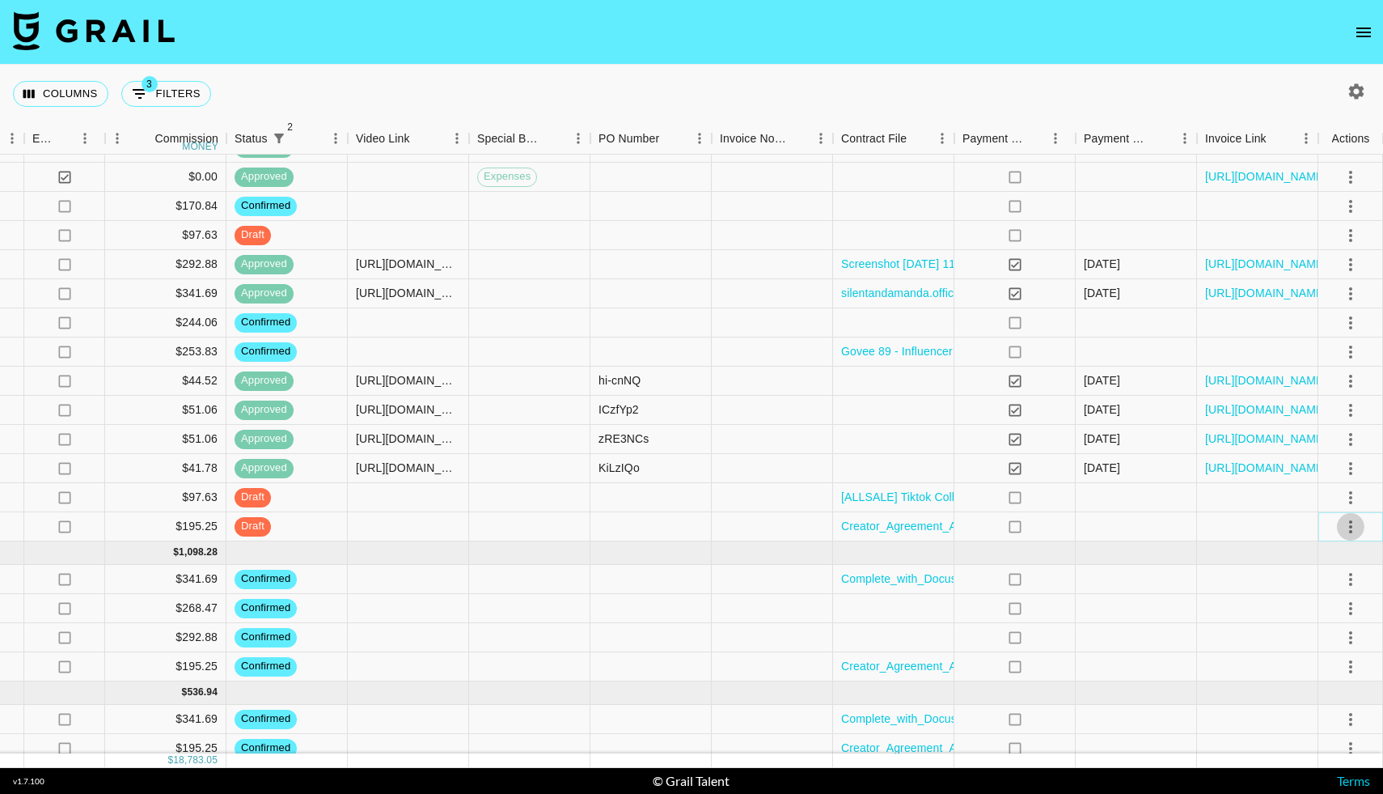
click at [1351, 527] on icon "select merge strategy" at bounding box center [1350, 526] width 3 height 13
click at [1296, 676] on div "Approve" at bounding box center [1315, 677] width 49 height 19
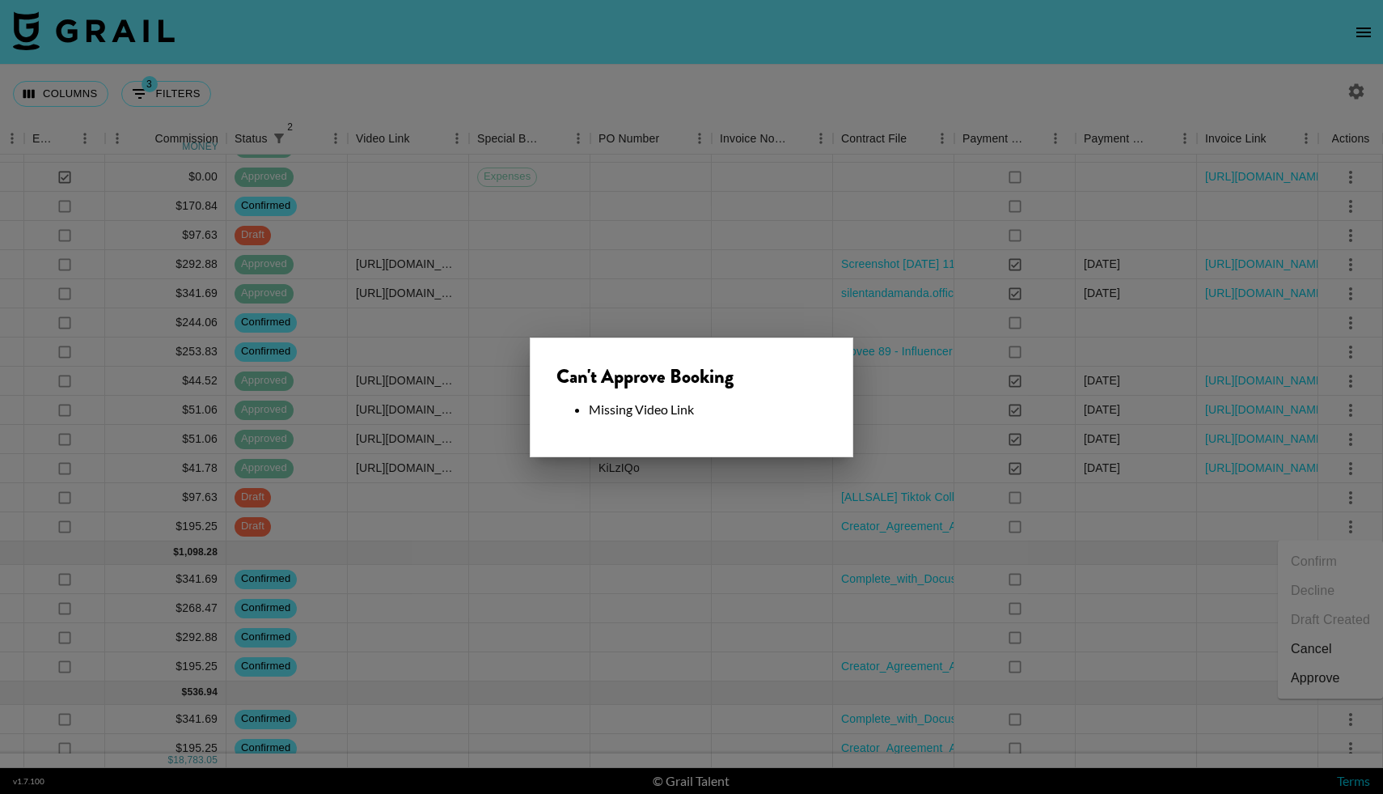
click at [404, 519] on div at bounding box center [691, 397] width 1383 height 794
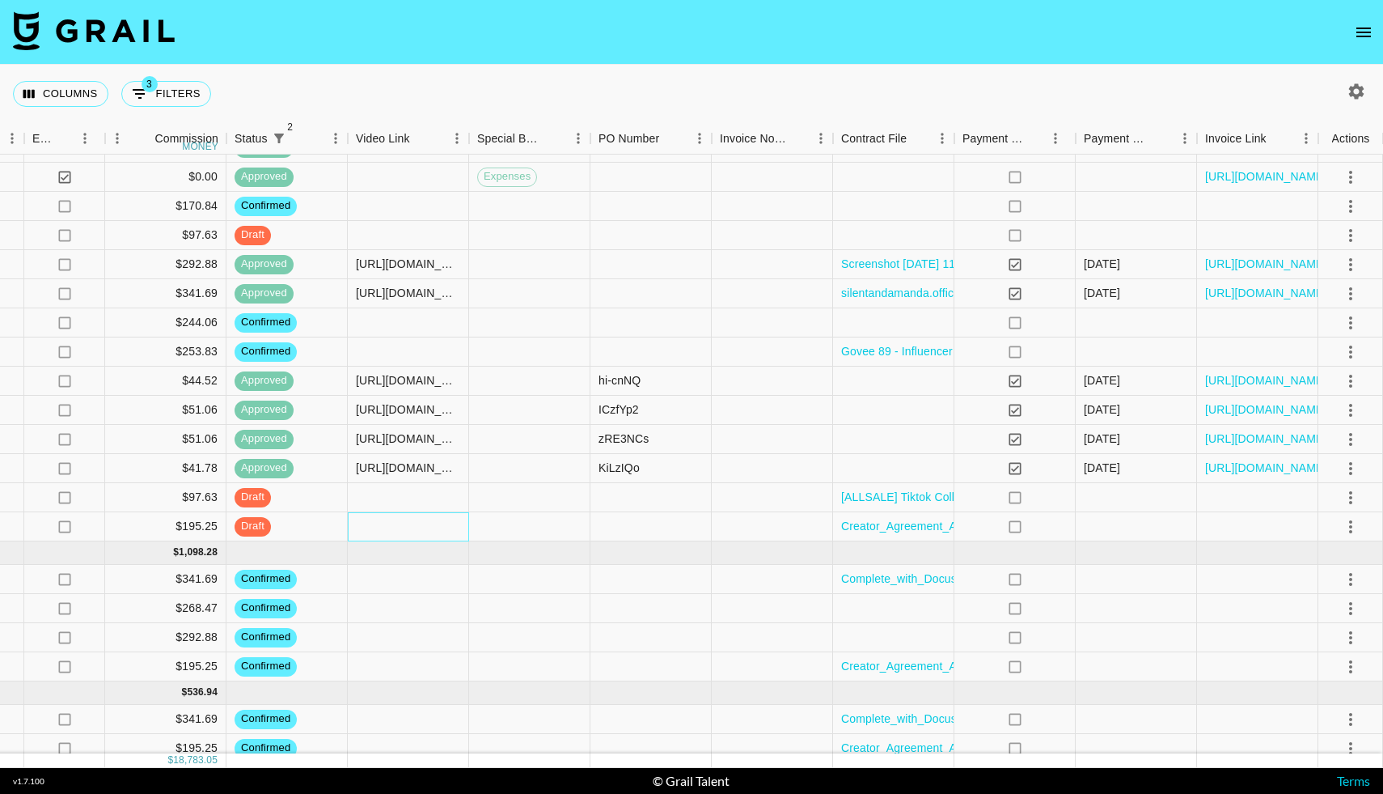
click at [382, 521] on div at bounding box center [408, 526] width 121 height 29
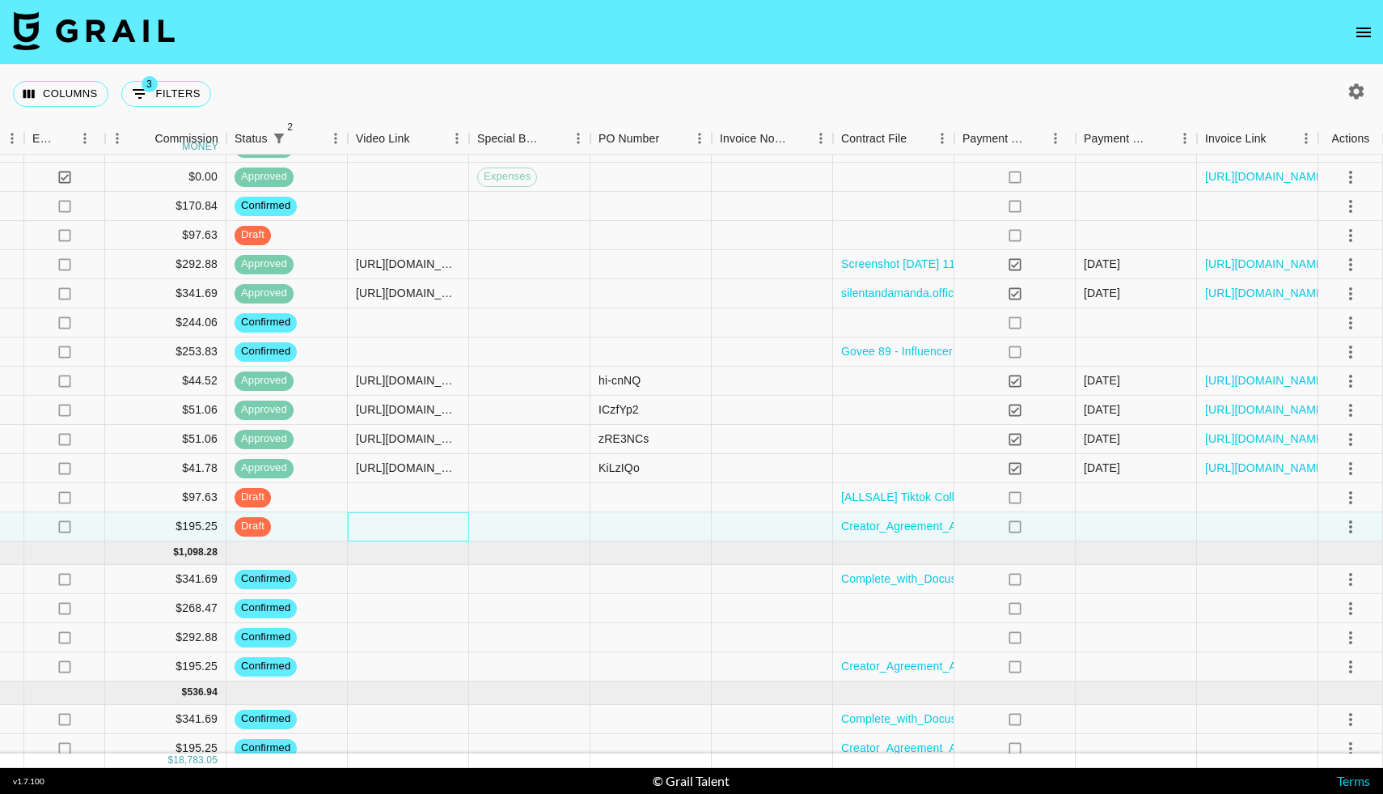
click at [382, 521] on div at bounding box center [408, 526] width 121 height 29
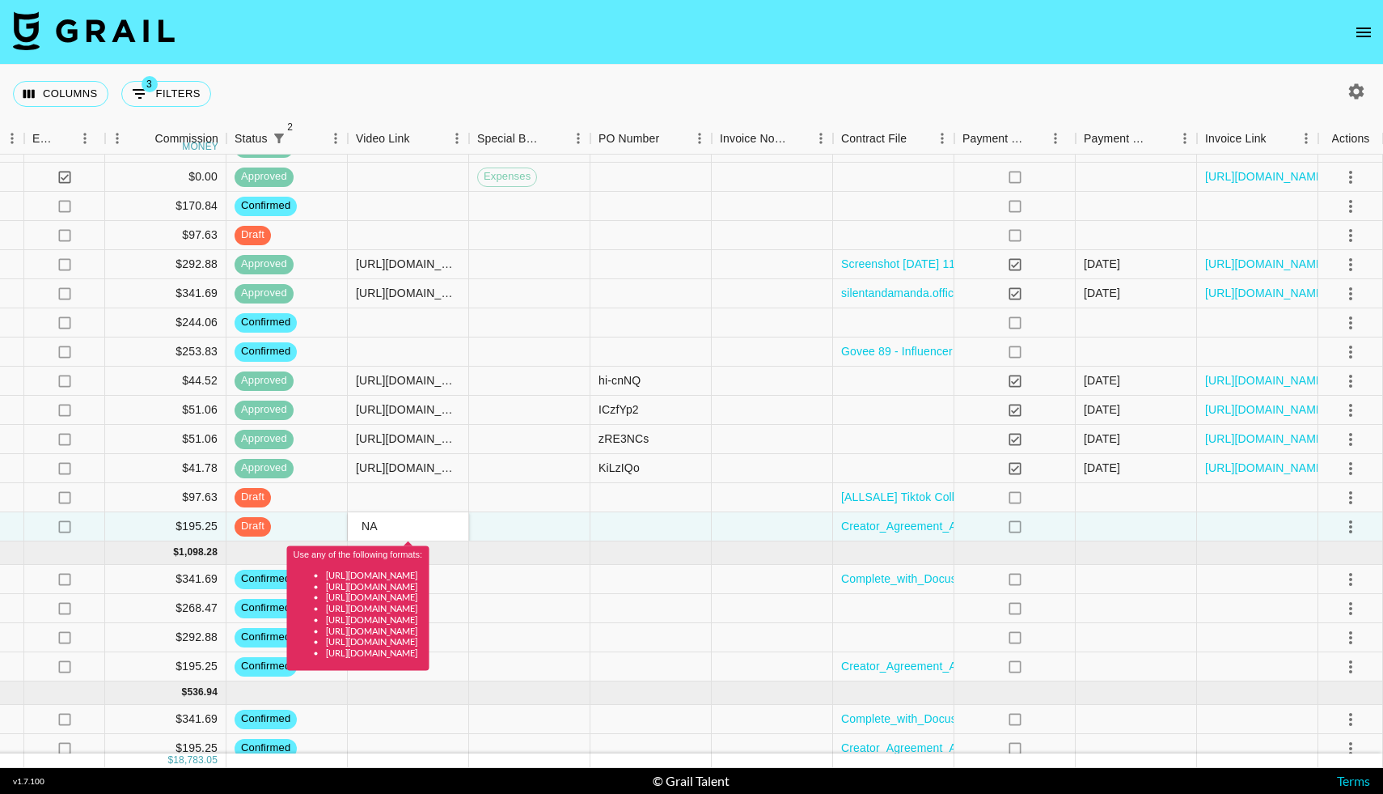
type input "N"
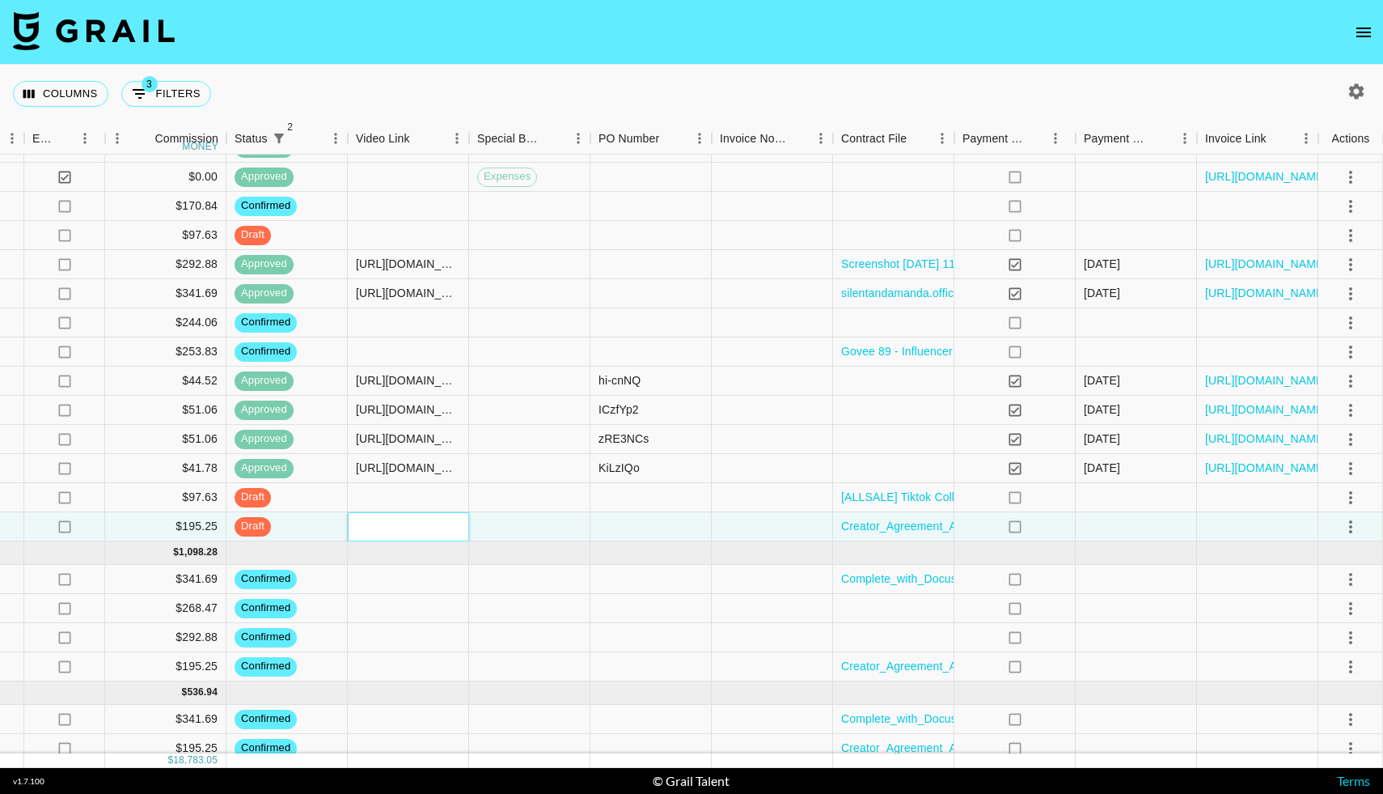
click at [370, 525] on input "text" at bounding box center [408, 525] width 119 height 13
paste input "[URL][DOMAIN_NAME]"
type input "[URL][DOMAIN_NAME]"
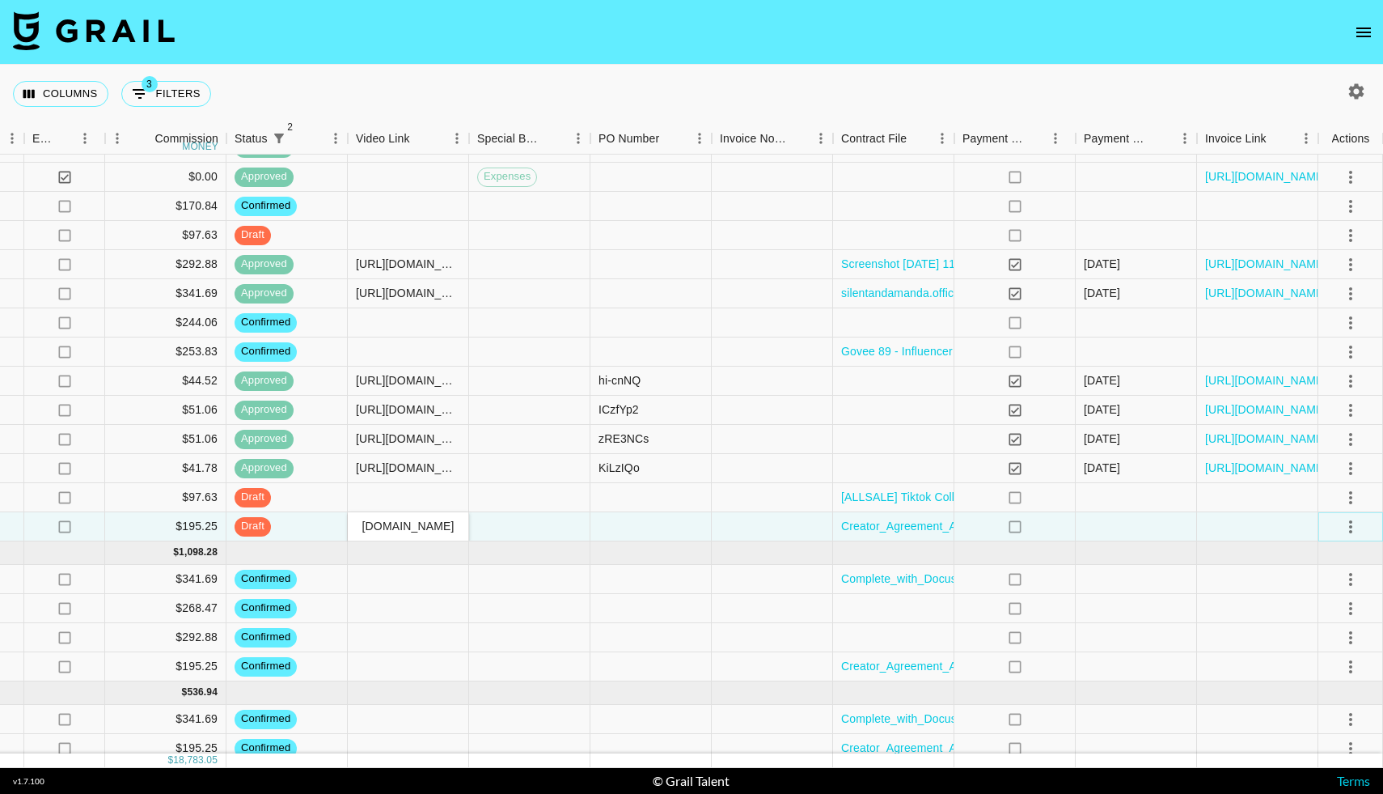
scroll to position [0, 0]
click at [1352, 525] on icon "select merge strategy" at bounding box center [1350, 526] width 19 height 19
click at [1311, 678] on div "Approve" at bounding box center [1315, 677] width 49 height 19
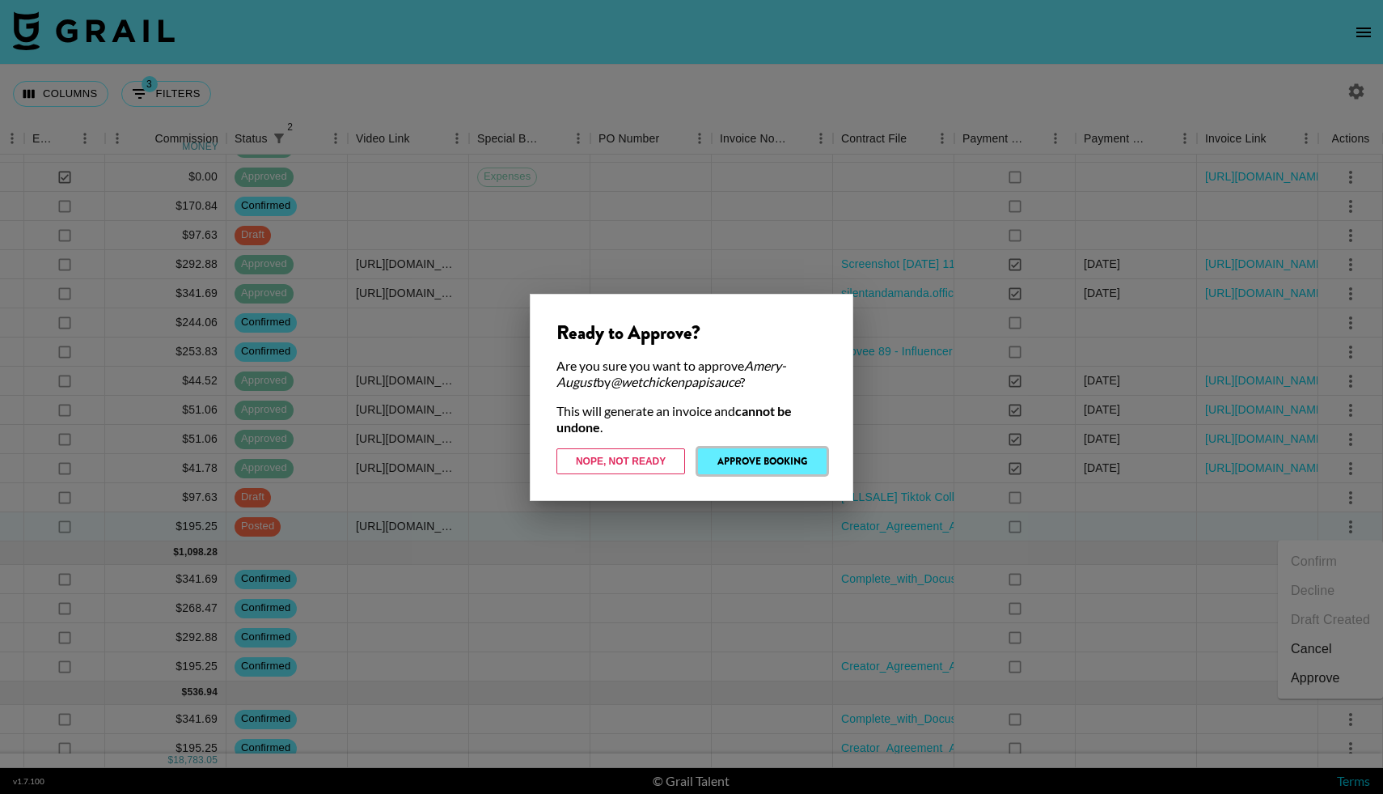
click at [762, 459] on button "Approve Booking" at bounding box center [762, 461] width 129 height 26
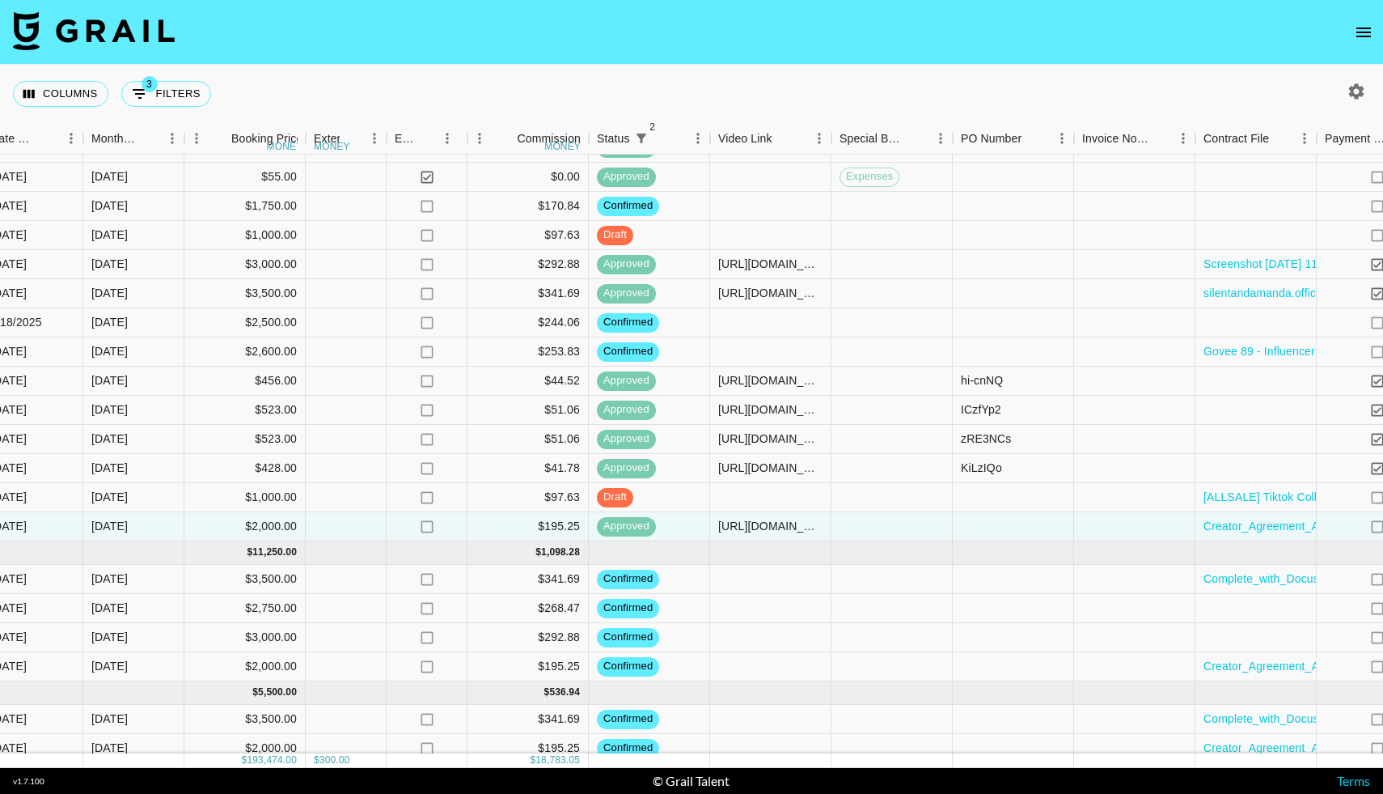
scroll to position [2013, 1137]
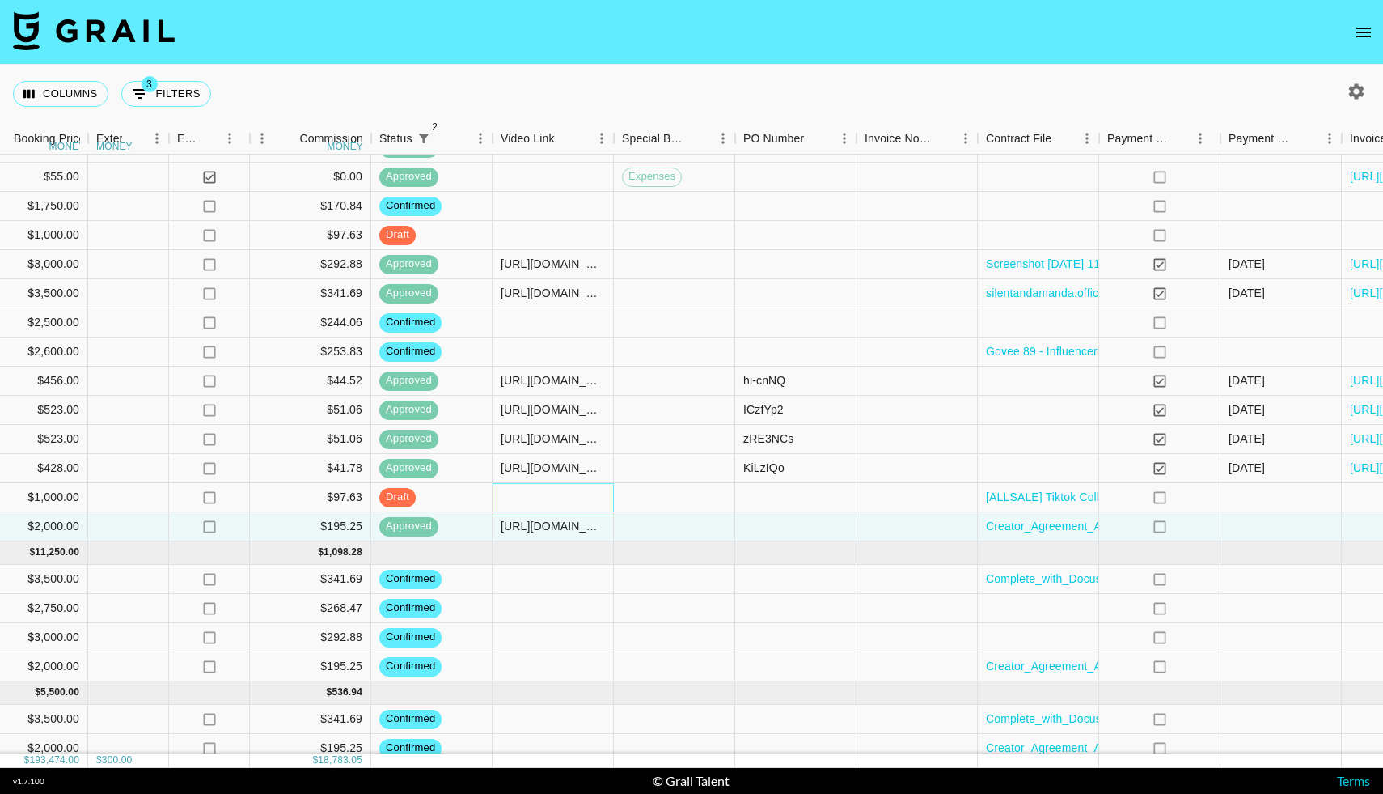
click at [525, 495] on div at bounding box center [553, 497] width 121 height 29
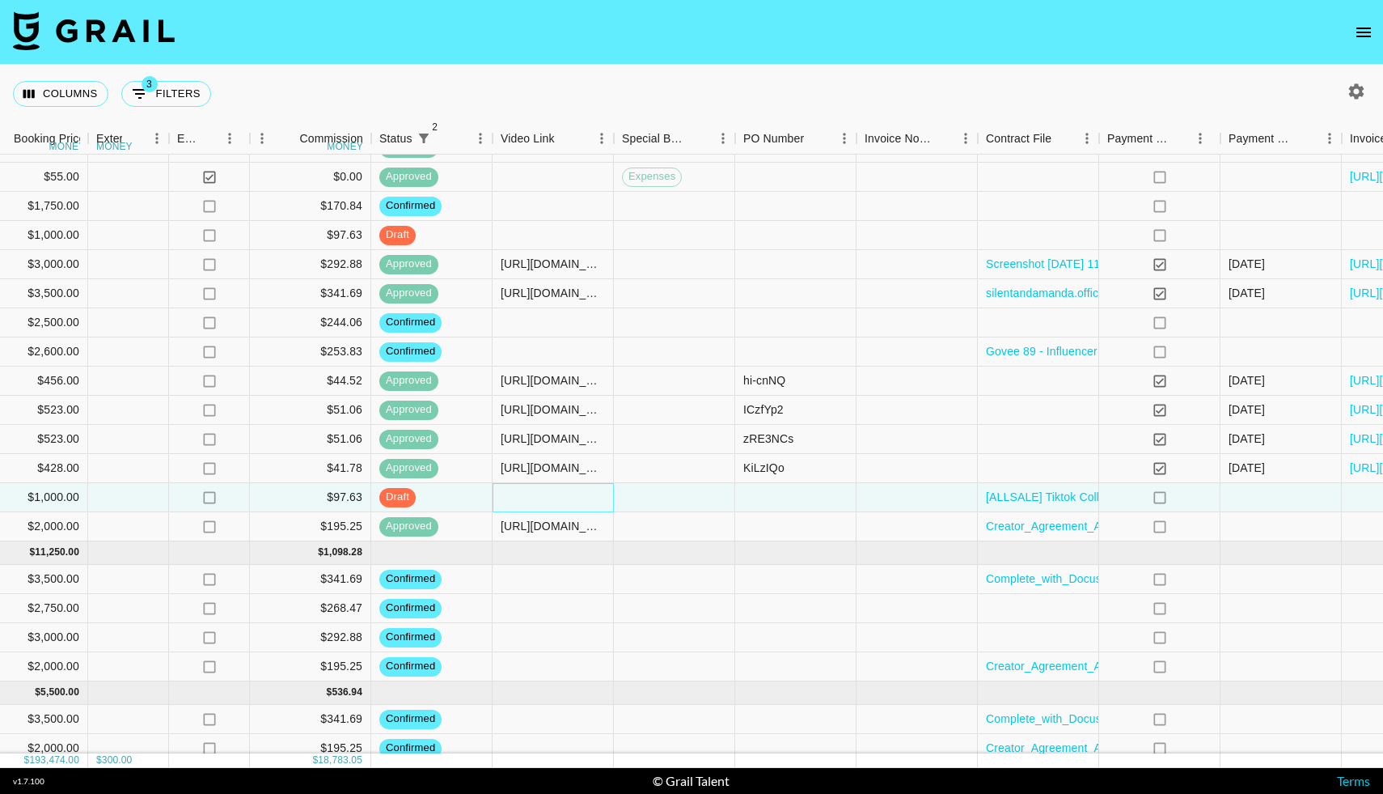
click at [525, 495] on div at bounding box center [553, 497] width 121 height 29
type input "[URL][DOMAIN_NAME]"
click at [673, 497] on div at bounding box center [674, 497] width 121 height 29
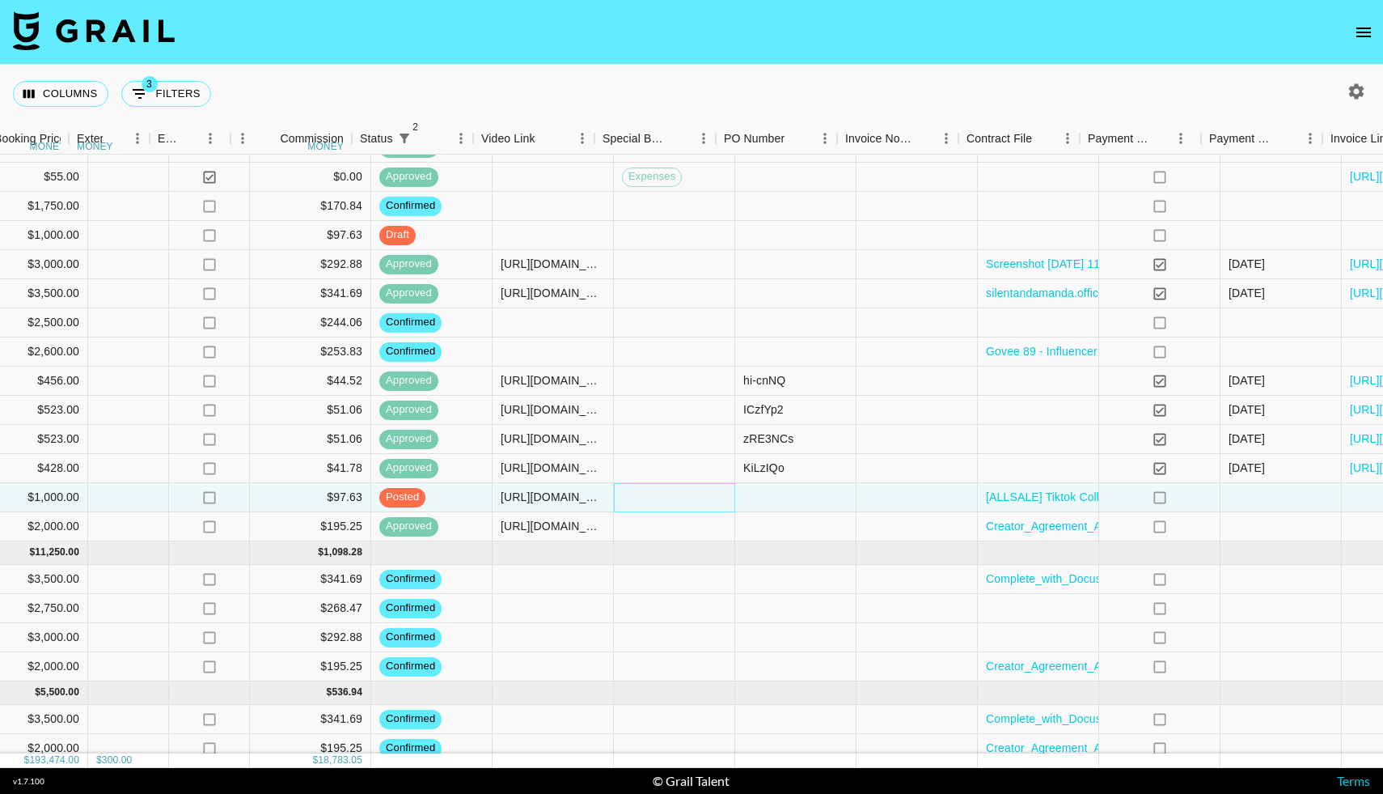
scroll to position [2013, 1282]
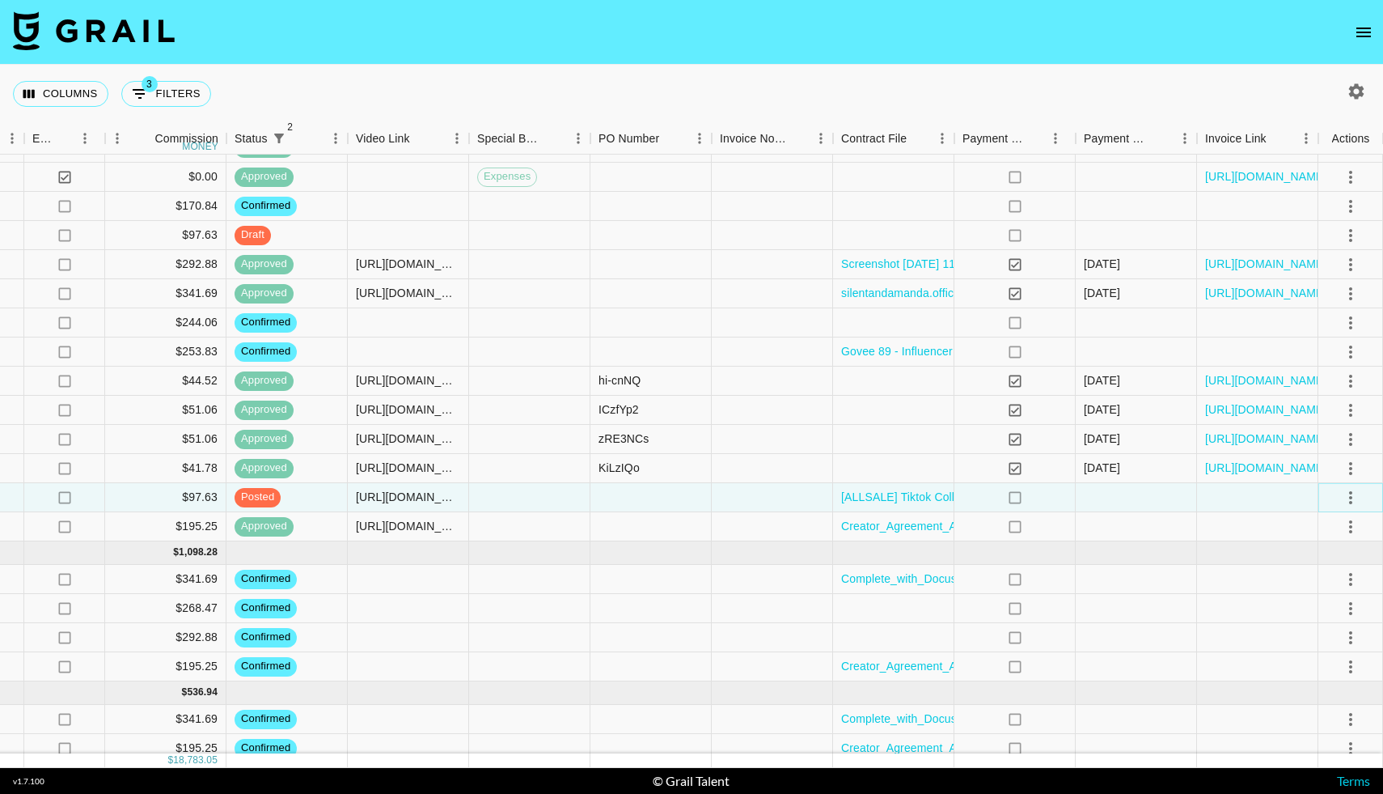
click at [1353, 493] on icon "select merge strategy" at bounding box center [1350, 497] width 19 height 19
click at [1303, 641] on div "Approve" at bounding box center [1315, 648] width 49 height 19
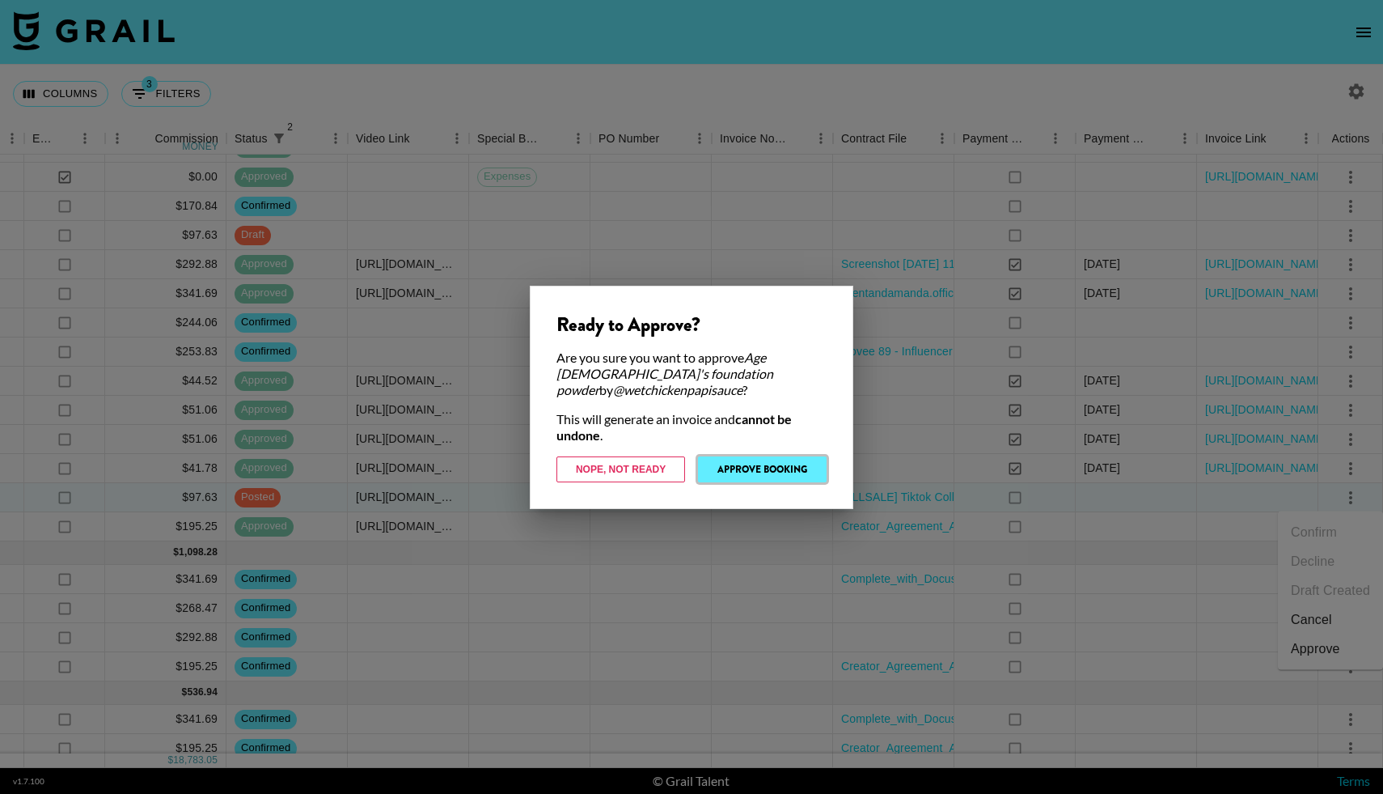
click at [767, 456] on button "Approve Booking" at bounding box center [762, 469] width 129 height 26
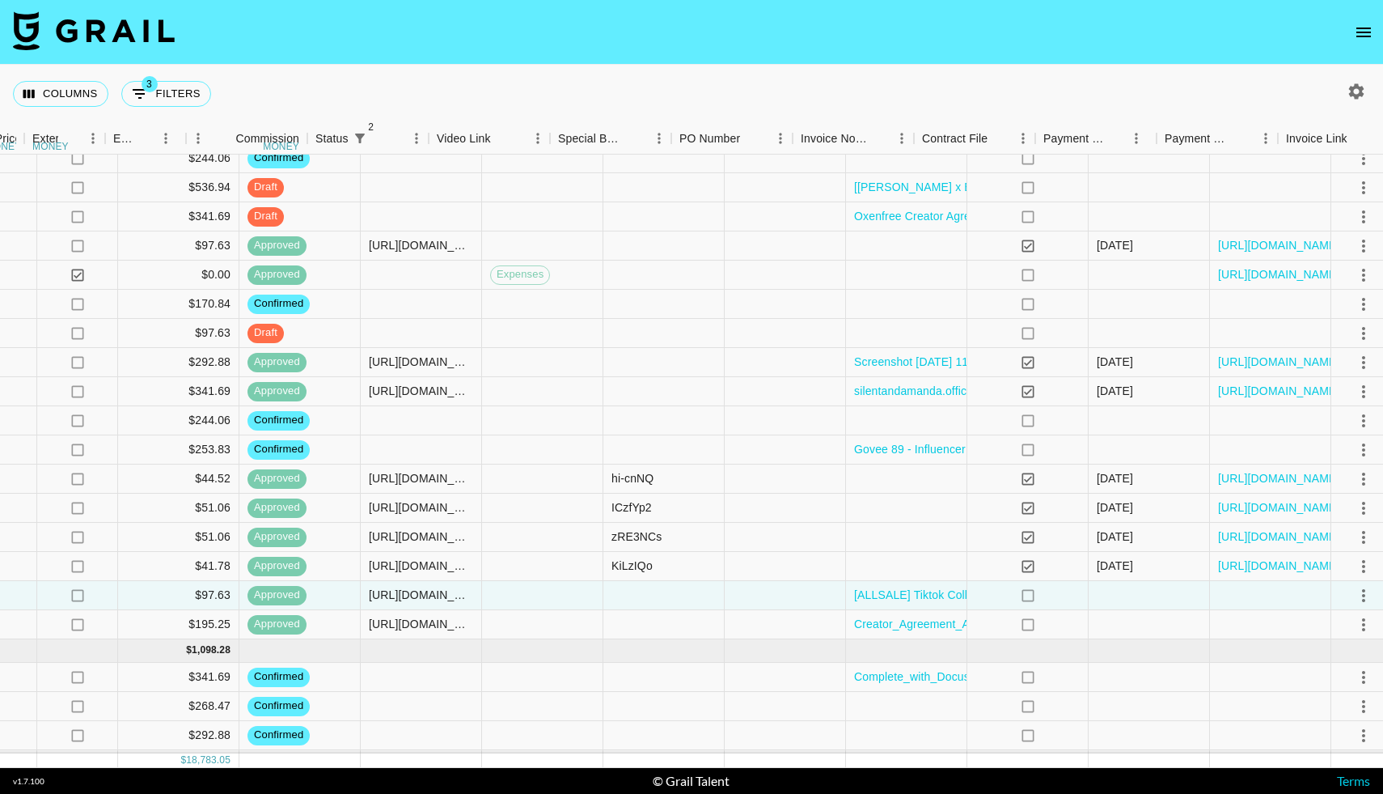
scroll to position [1916, 1282]
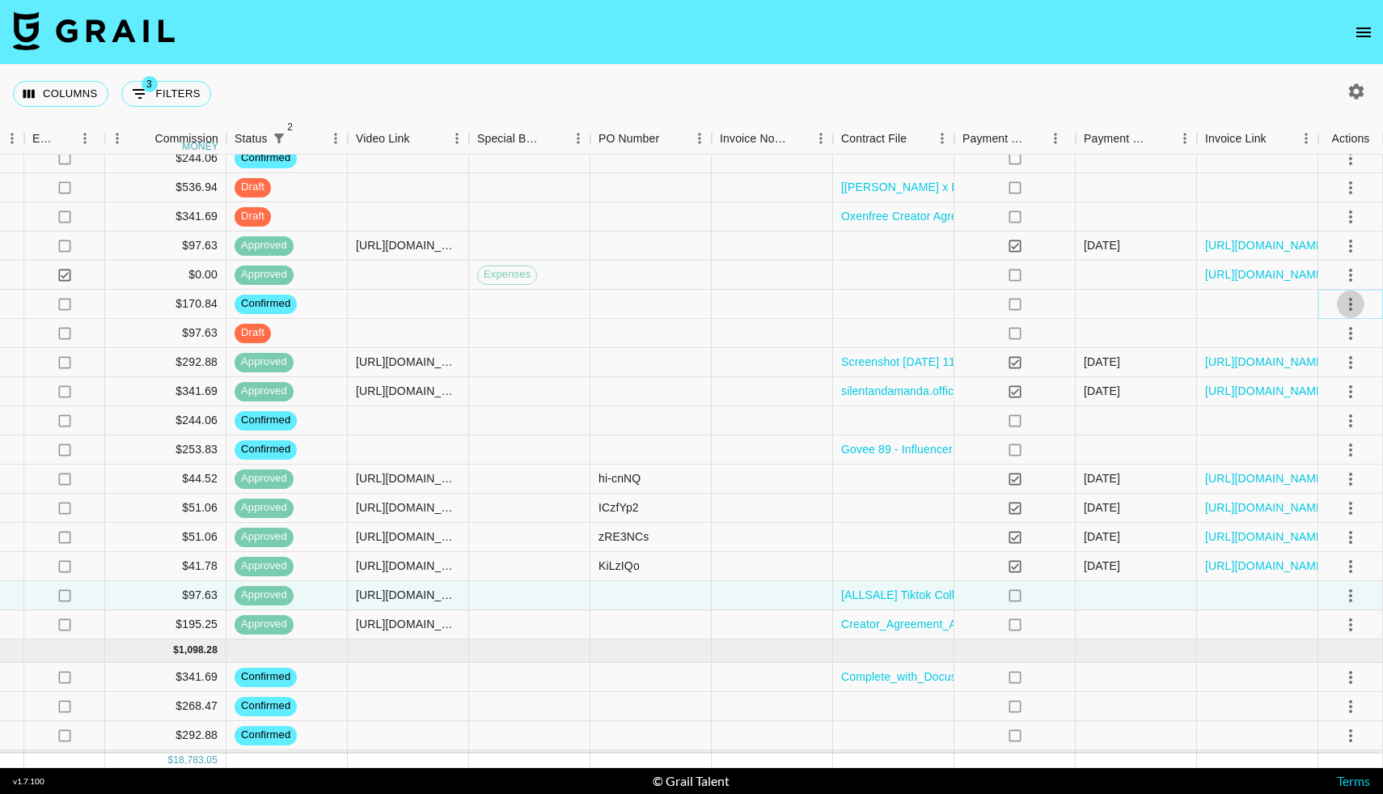
click at [1349, 303] on icon "select merge strategy" at bounding box center [1350, 304] width 3 height 13
click at [1313, 385] on li "Draft Created" at bounding box center [1330, 397] width 105 height 29
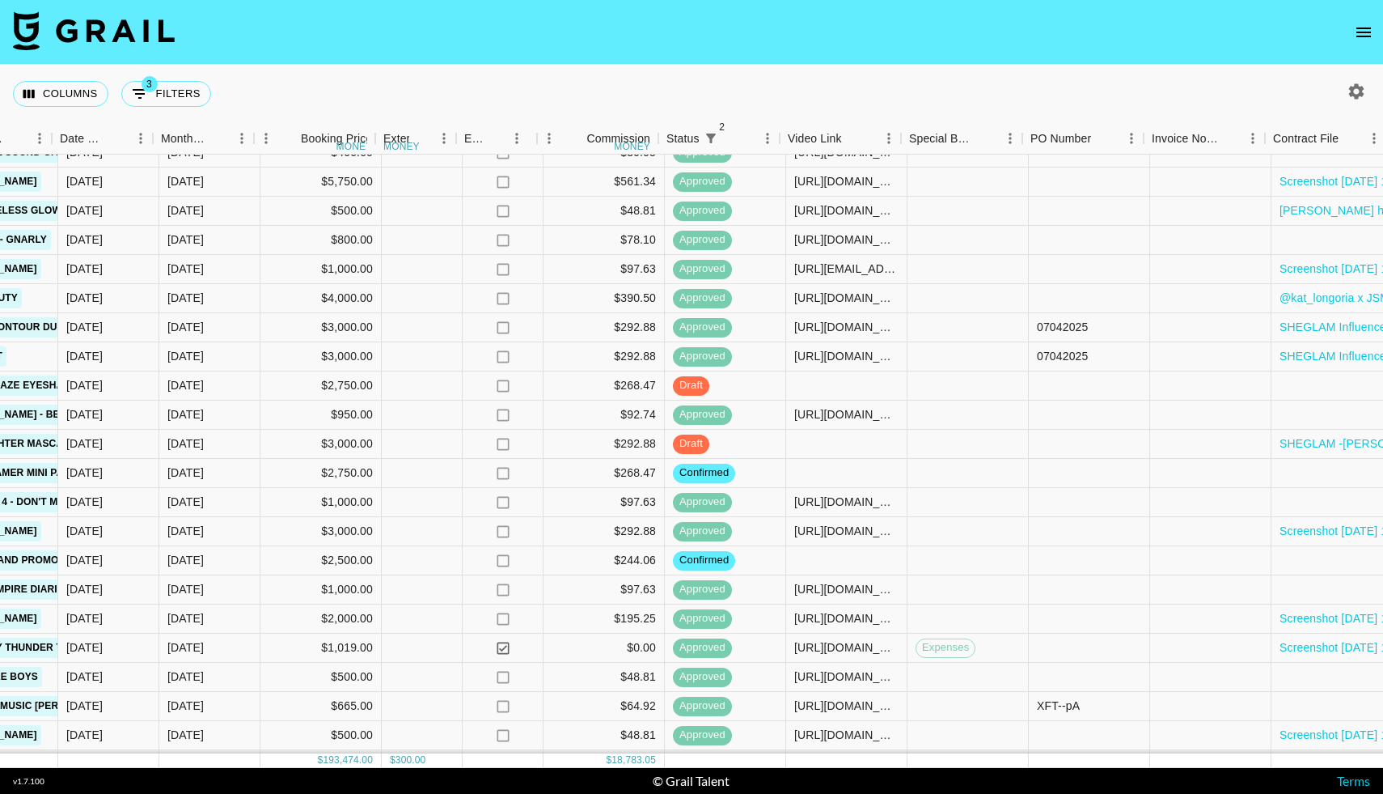
scroll to position [937, 850]
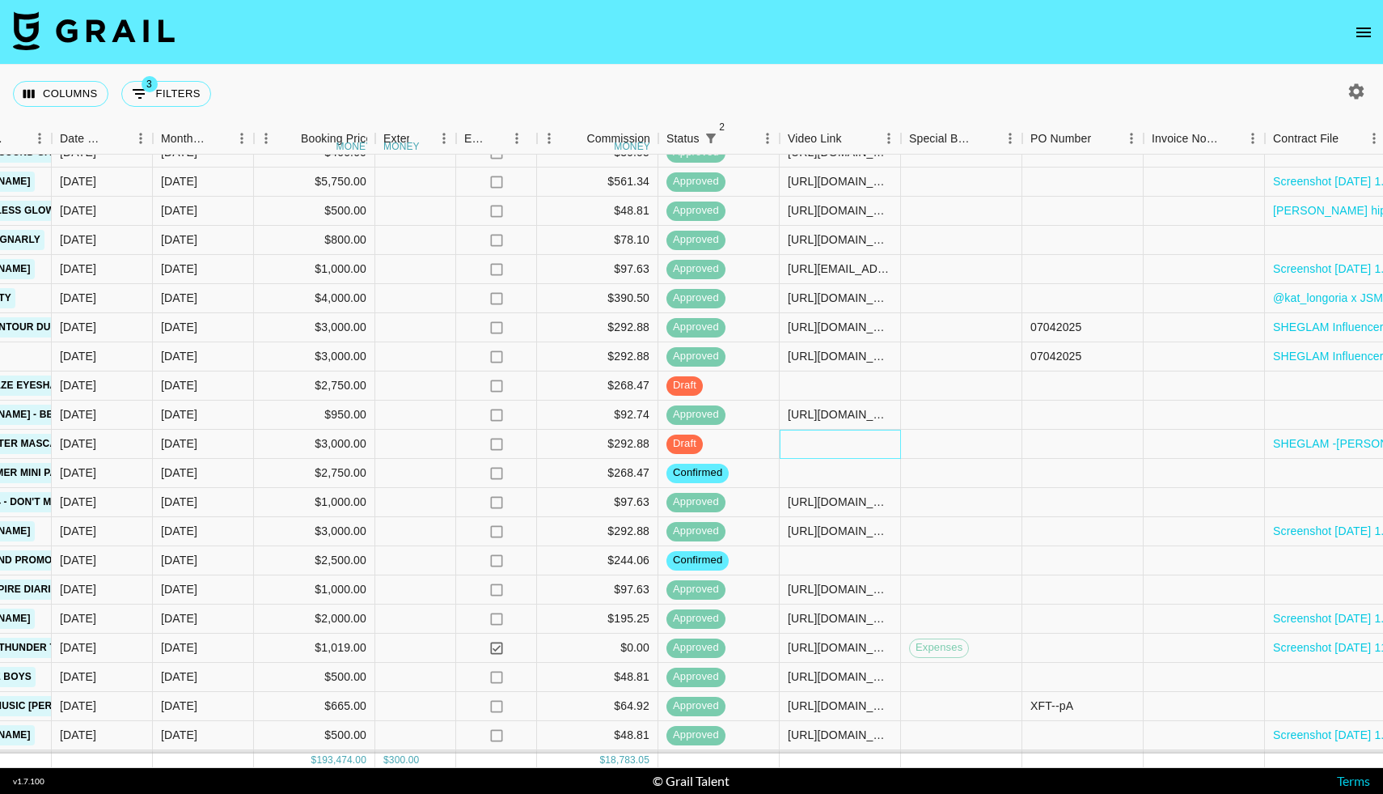
click at [810, 442] on div at bounding box center [840, 444] width 121 height 29
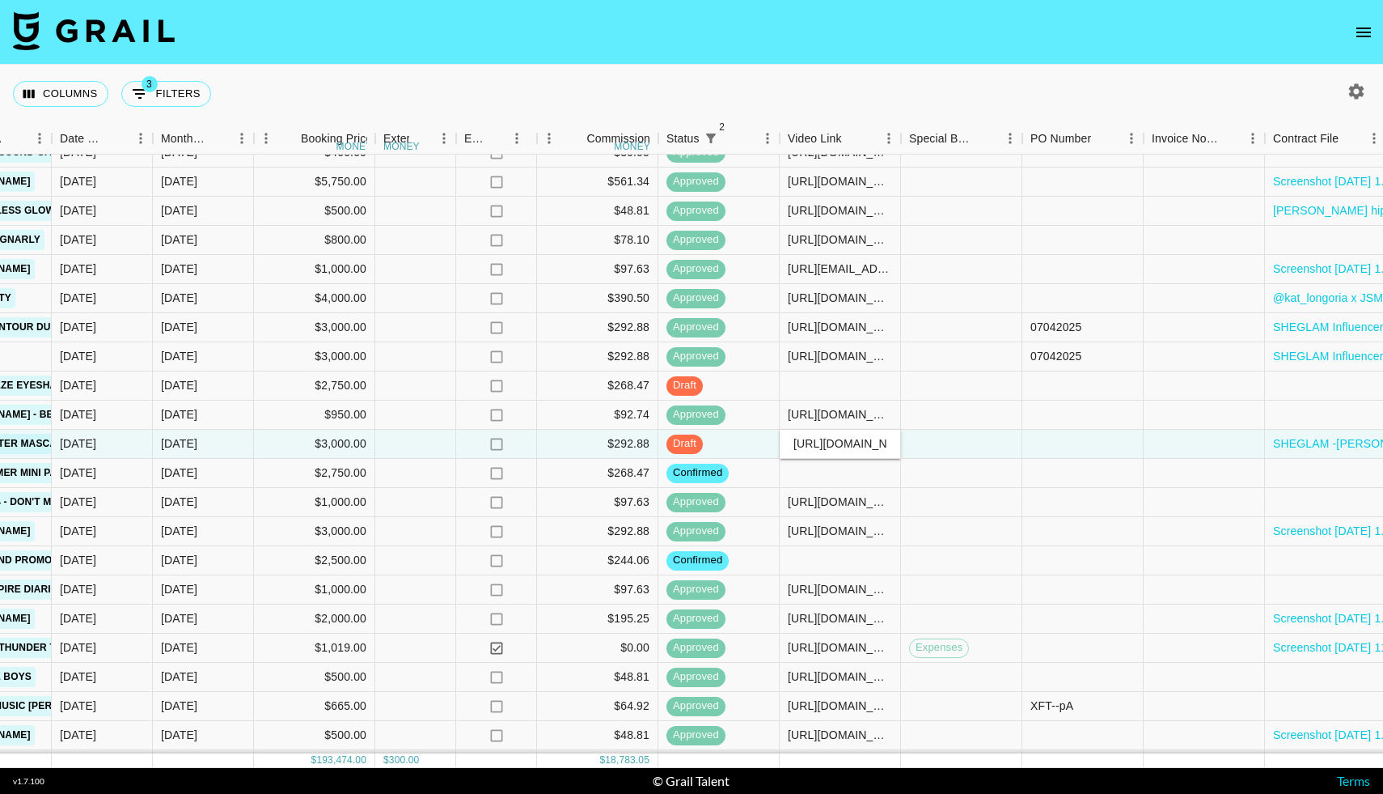
scroll to position [0, 635]
type input "https://www.tiktok.com/@kat_longoria/video/7545123735481634065?is_from_webapp=1…"
click at [936, 436] on div at bounding box center [961, 444] width 121 height 29
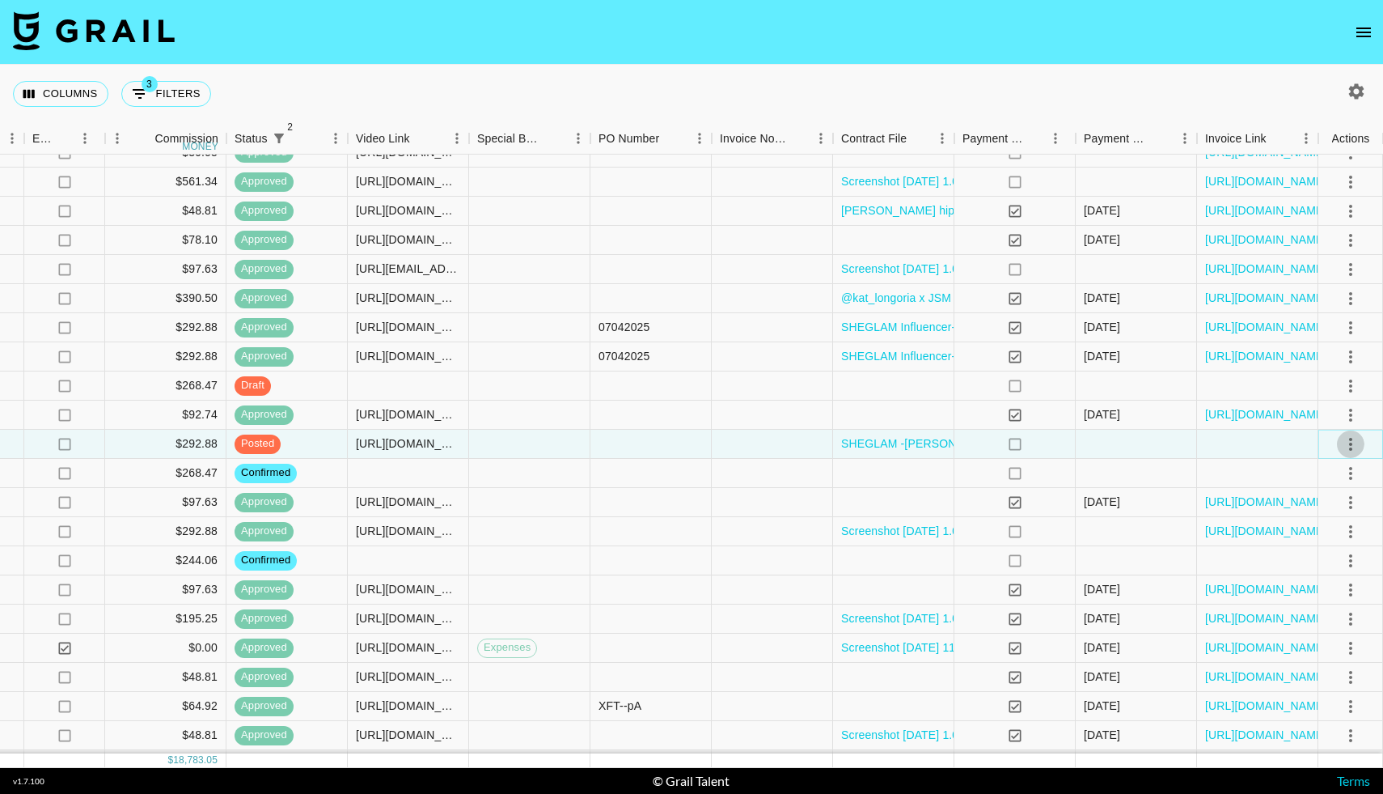
click at [1355, 441] on icon "select merge strategy" at bounding box center [1350, 443] width 19 height 19
click at [1306, 599] on div "Approve" at bounding box center [1315, 595] width 49 height 19
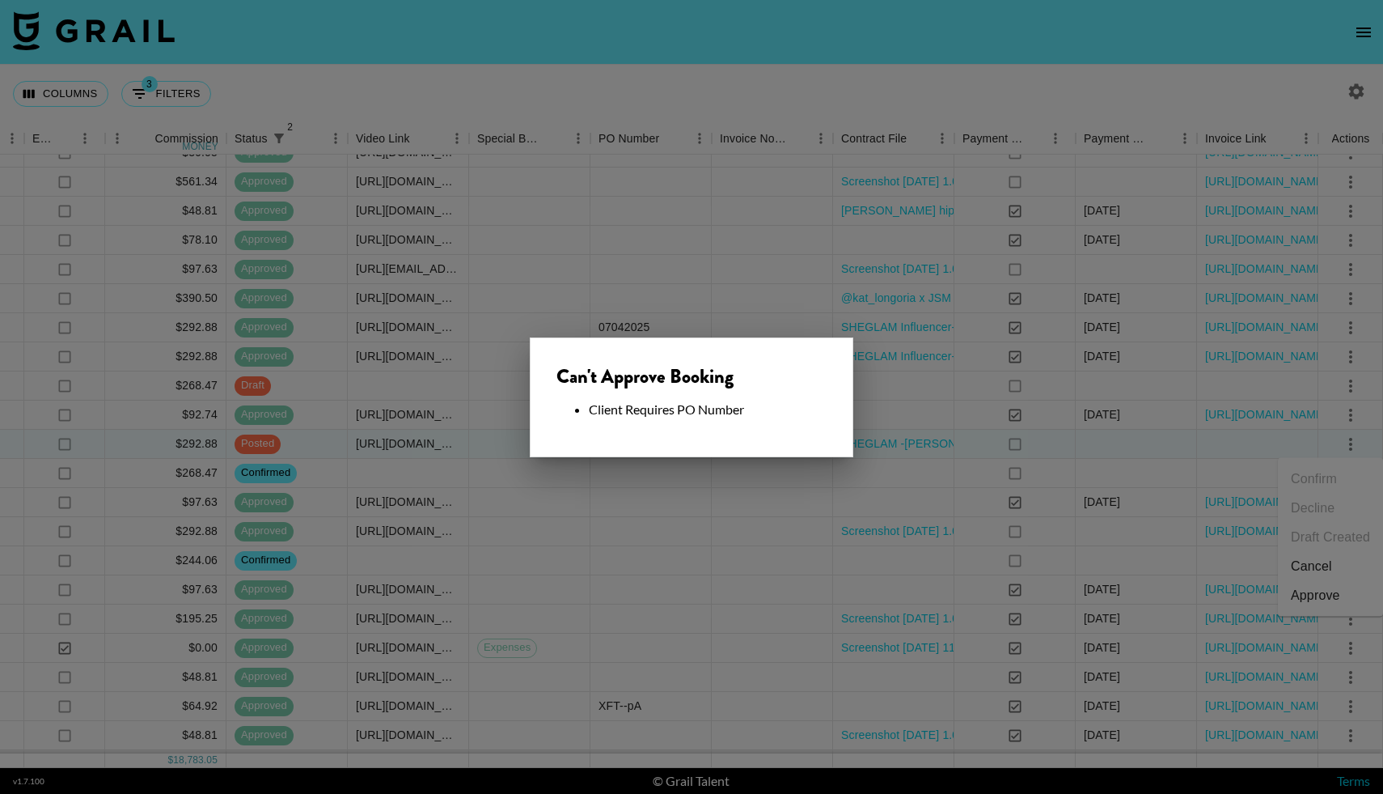
click at [622, 515] on div at bounding box center [691, 397] width 1383 height 794
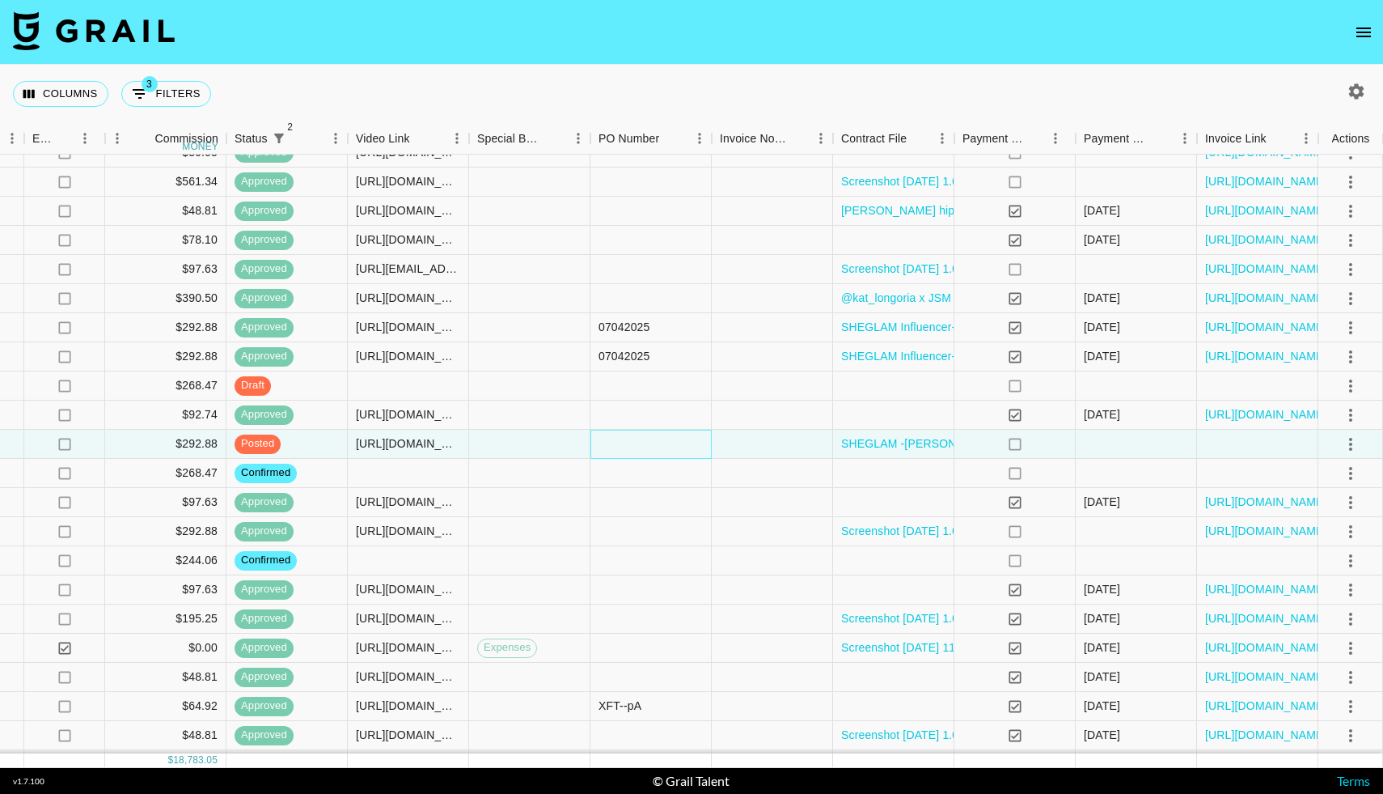
click at [611, 445] on div at bounding box center [651, 444] width 121 height 29
type input "07062025"
click at [1354, 442] on icon "select merge strategy" at bounding box center [1350, 443] width 19 height 19
click at [1296, 600] on div "Approve" at bounding box center [1315, 595] width 49 height 19
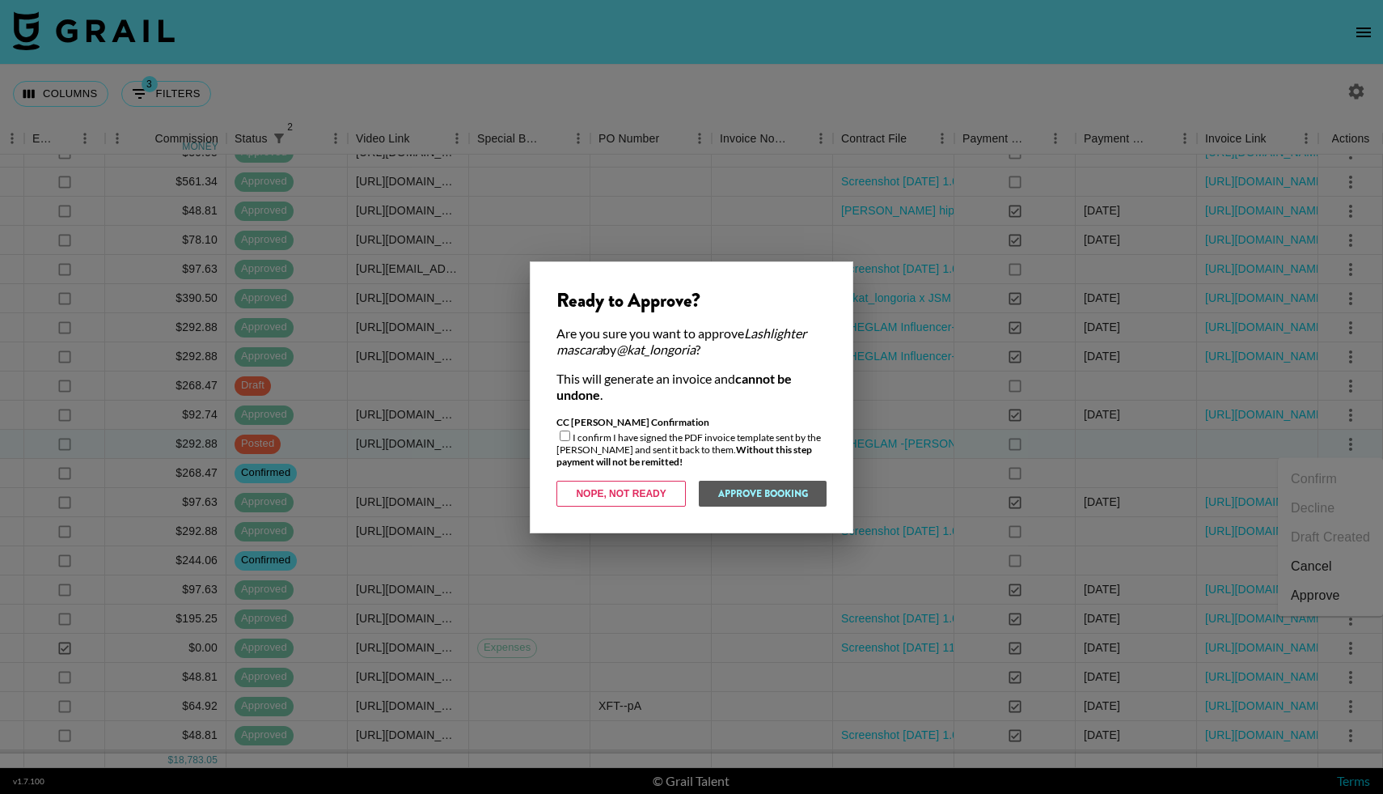
click at [563, 437] on input "checkbox" at bounding box center [565, 435] width 11 height 11
checkbox input "true"
click at [729, 489] on button "Approve Booking" at bounding box center [762, 494] width 129 height 26
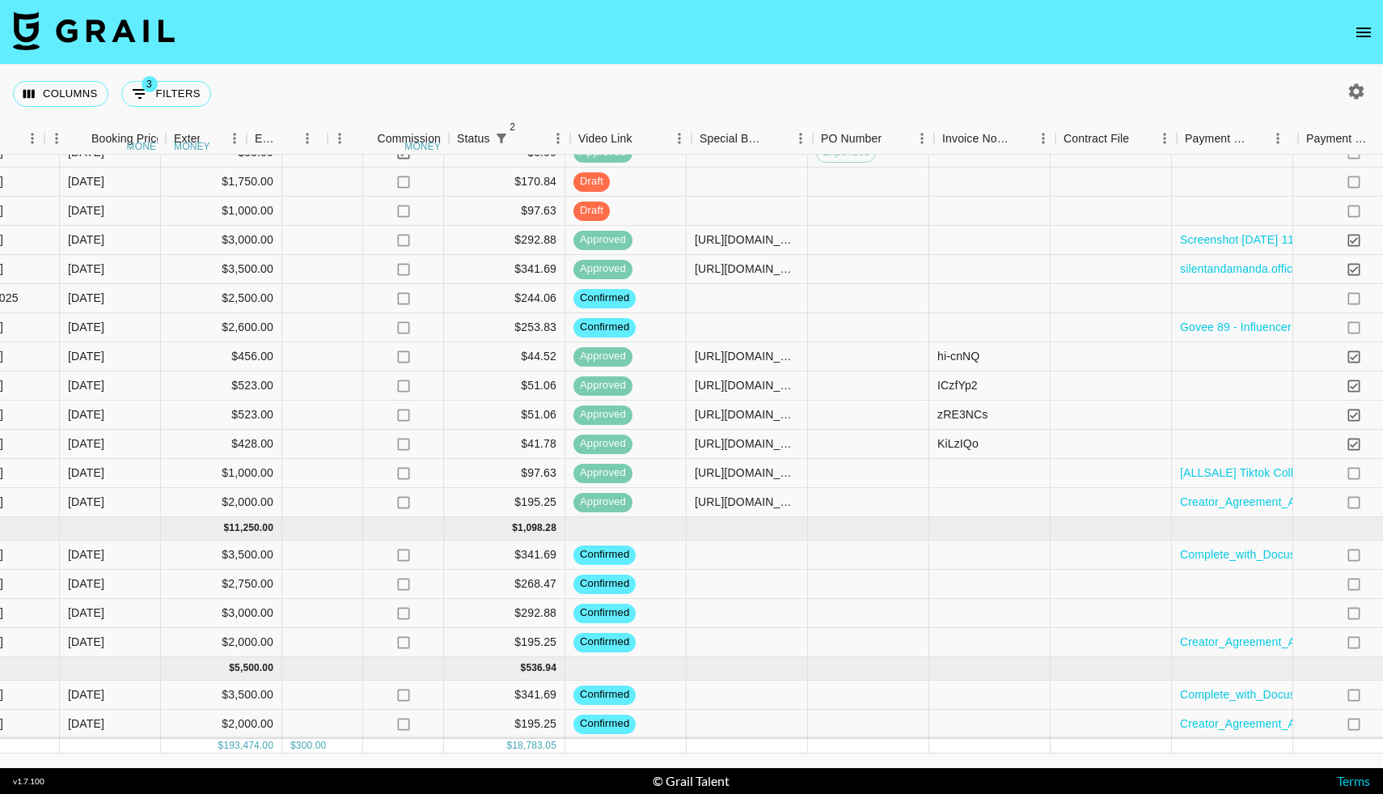
scroll to position [2038, 1282]
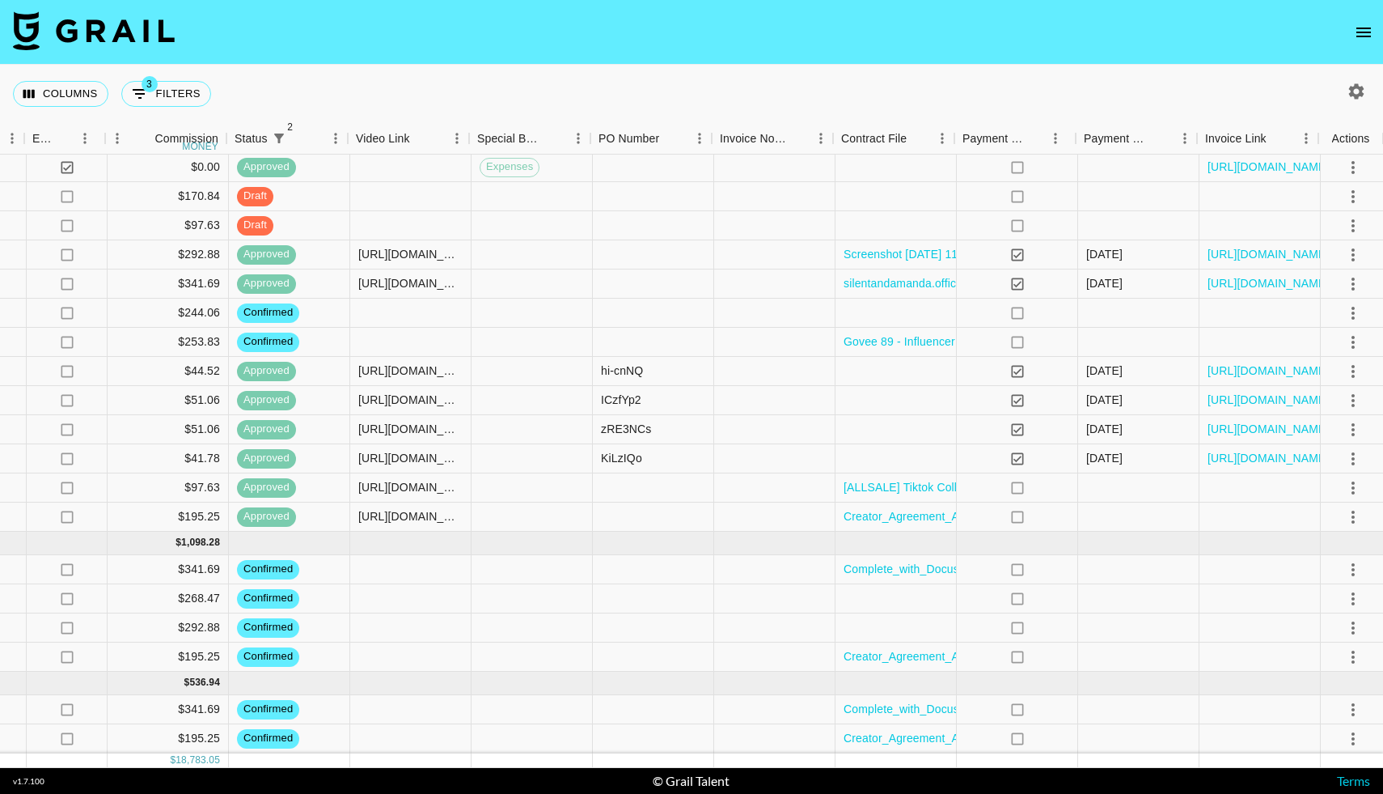
scroll to position [2023, 1282]
